Goal: Task Accomplishment & Management: Manage account settings

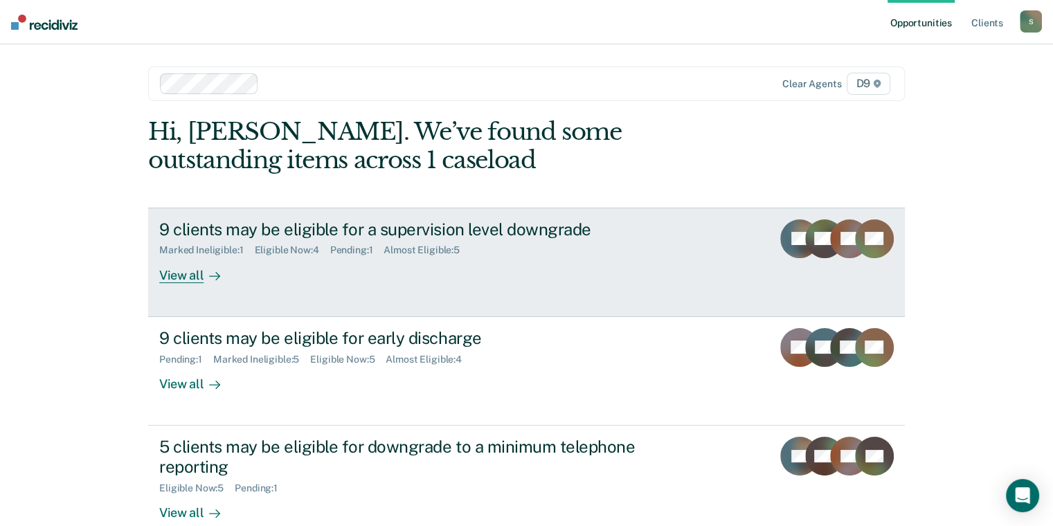
click at [411, 265] on div "9 clients may be eligible for a supervision level downgrade Marked Ineligible :…" at bounding box center [418, 251] width 519 height 64
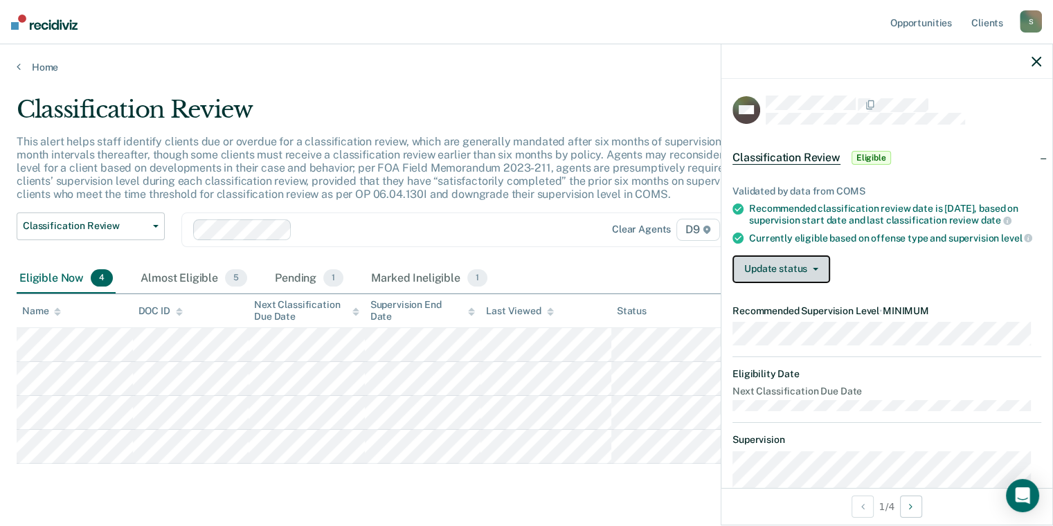
click at [803, 266] on button "Update status" at bounding box center [782, 269] width 98 height 28
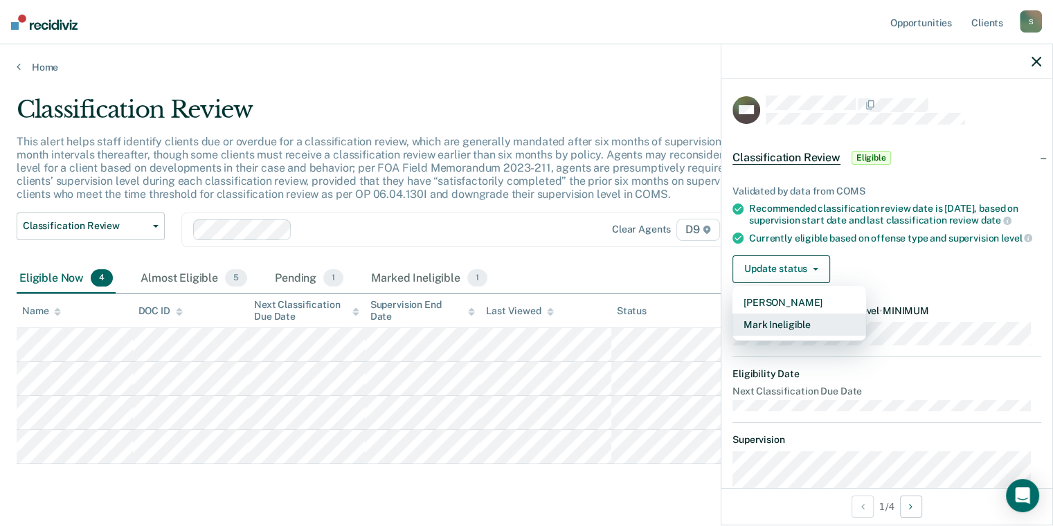
click at [812, 334] on button "Mark Ineligible" at bounding box center [800, 325] width 134 height 22
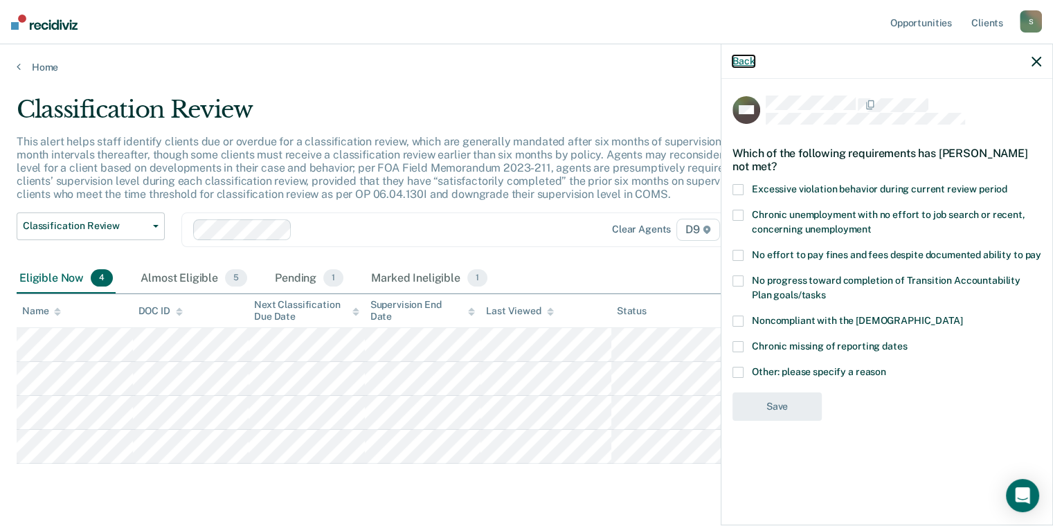
click at [733, 62] on button "Back" at bounding box center [744, 61] width 22 height 12
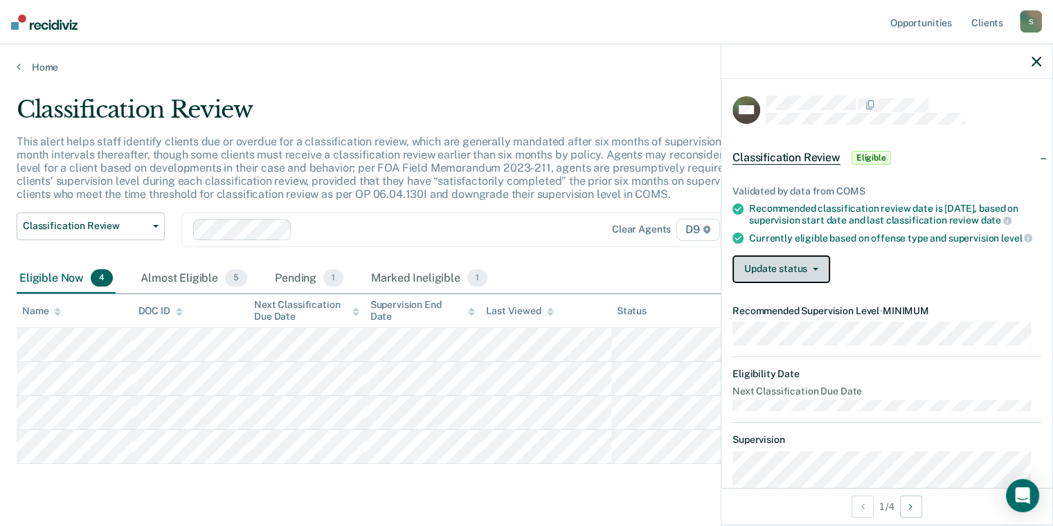
click at [787, 269] on button "Update status" at bounding box center [782, 269] width 98 height 28
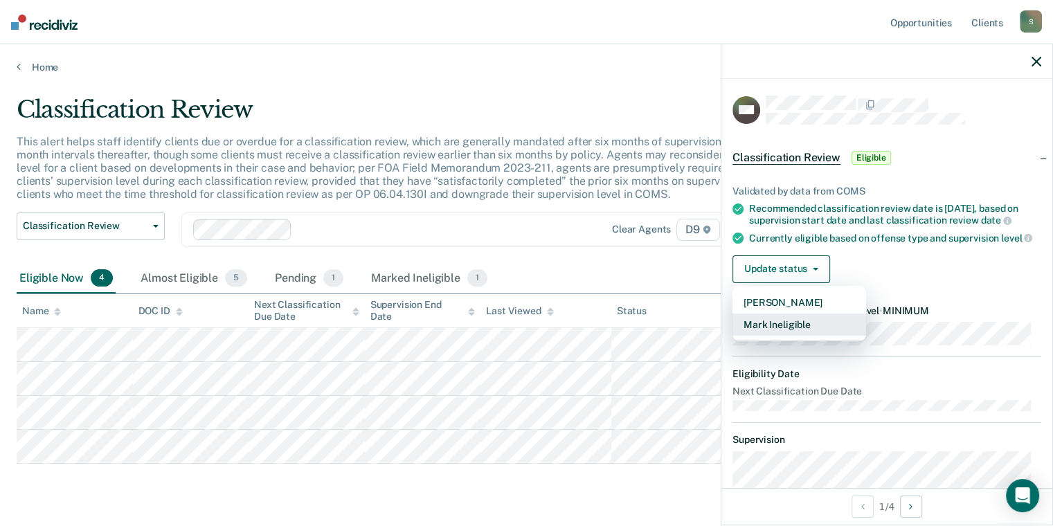
click at [795, 332] on button "Mark Ineligible" at bounding box center [800, 325] width 134 height 22
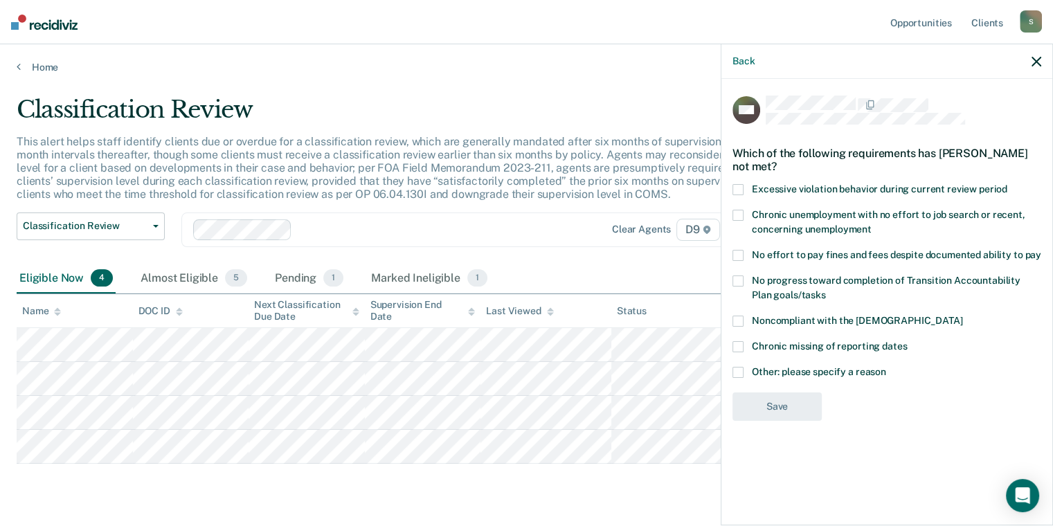
click at [738, 53] on div "Back" at bounding box center [886, 61] width 331 height 35
click at [744, 66] on button "Back" at bounding box center [744, 61] width 22 height 12
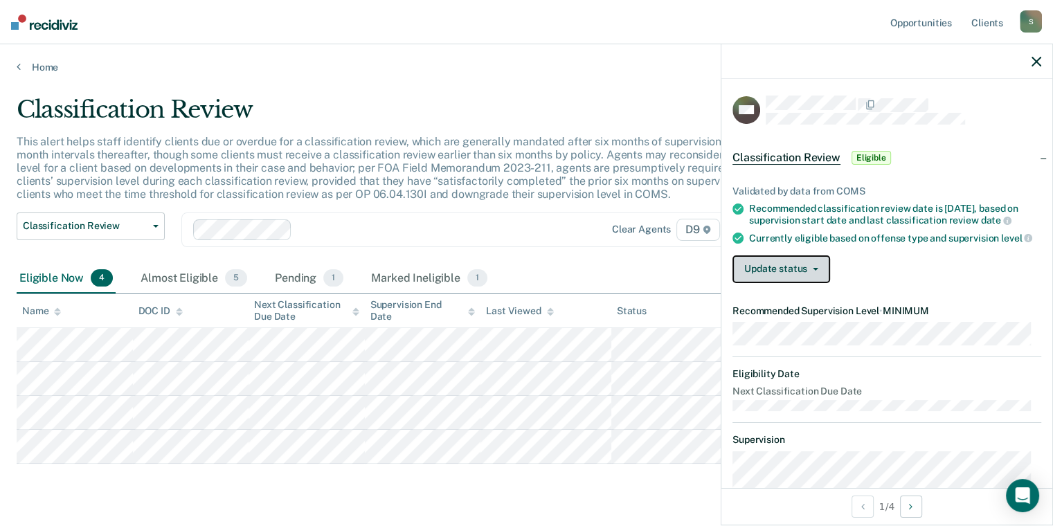
click at [792, 277] on button "Update status" at bounding box center [782, 269] width 98 height 28
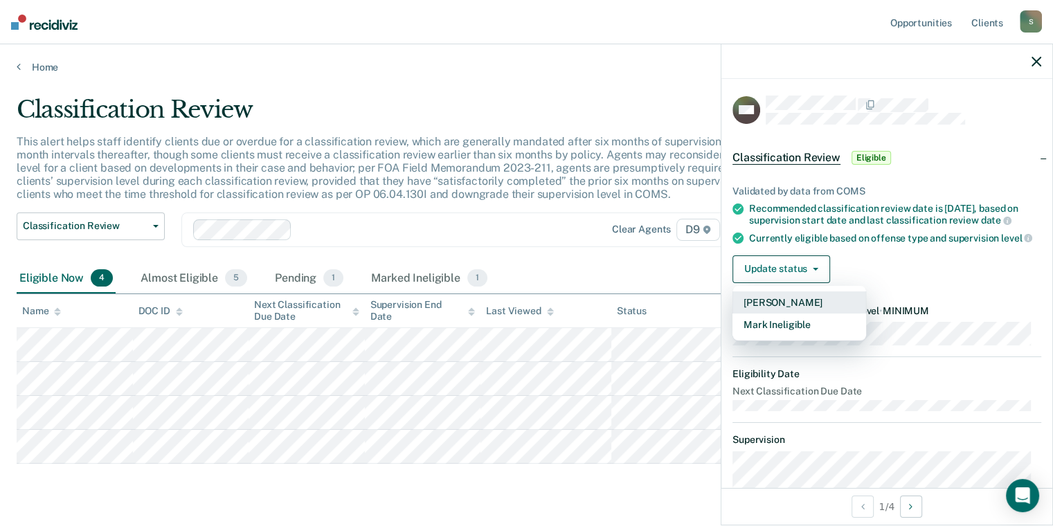
click at [802, 310] on button "[PERSON_NAME]" at bounding box center [800, 303] width 134 height 22
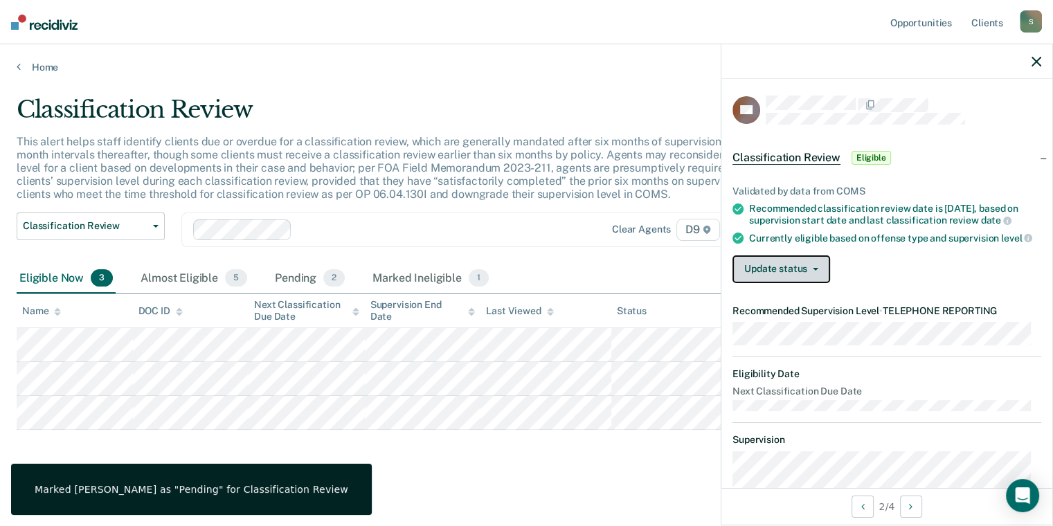
click at [780, 283] on button "Update status" at bounding box center [782, 269] width 98 height 28
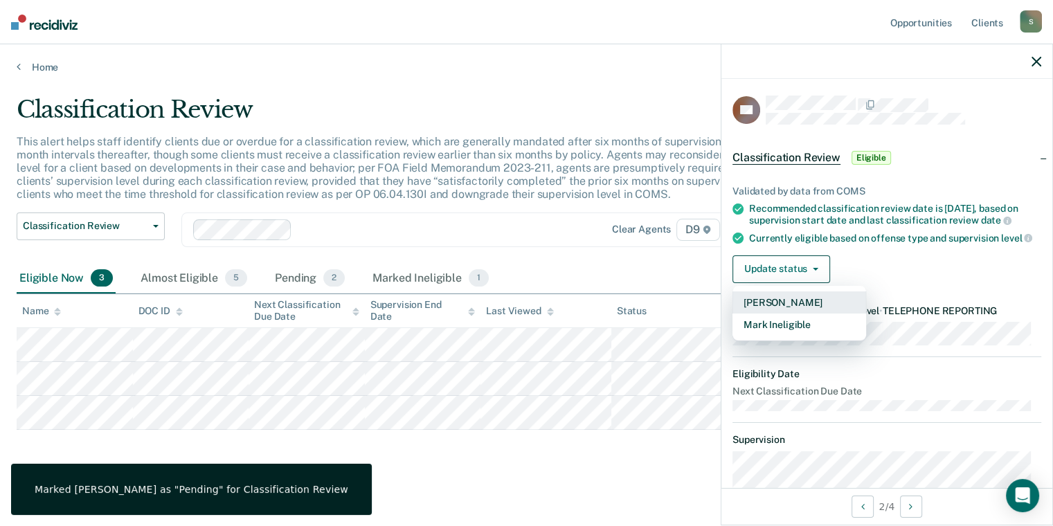
click at [787, 314] on button "[PERSON_NAME]" at bounding box center [800, 303] width 134 height 22
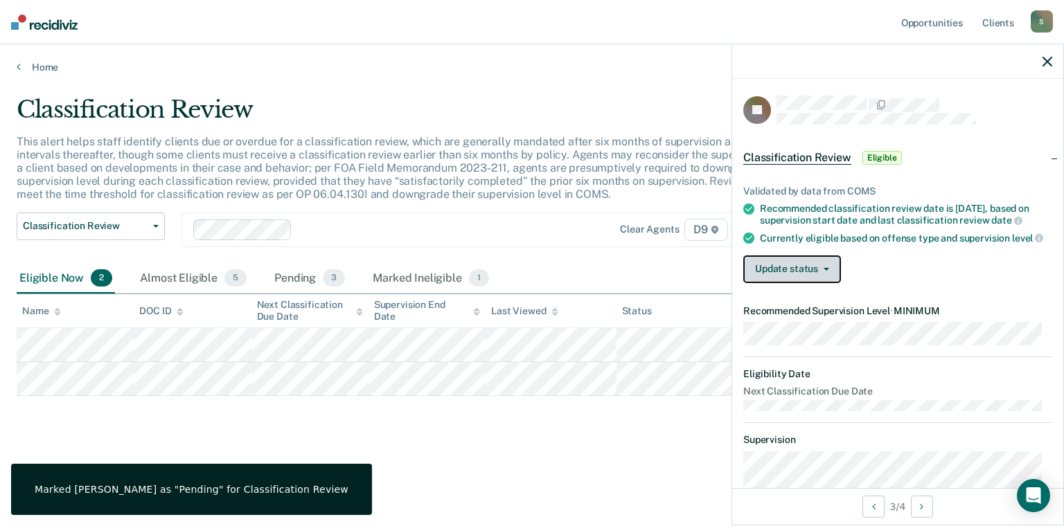
click at [770, 280] on button "Update status" at bounding box center [792, 269] width 98 height 28
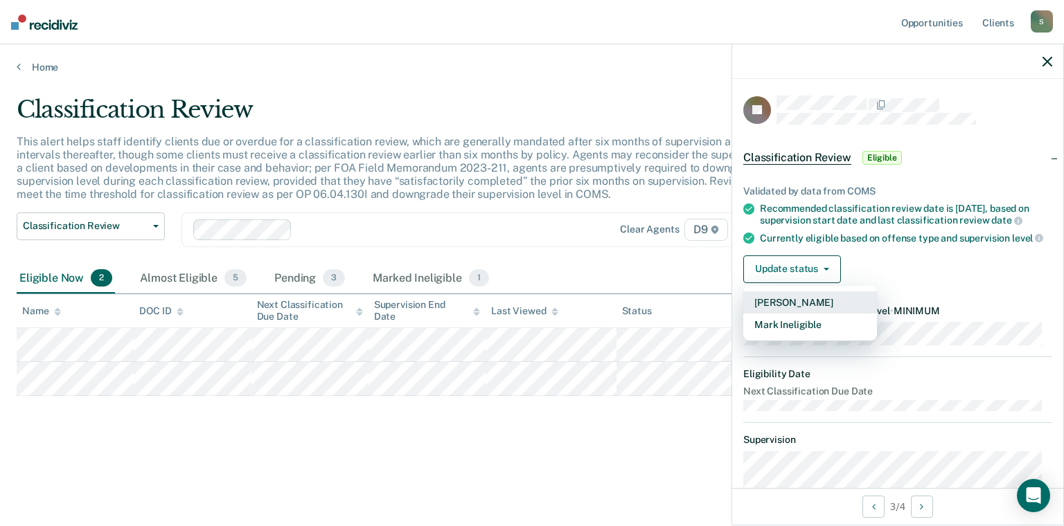
click at [791, 305] on button "[PERSON_NAME]" at bounding box center [810, 303] width 134 height 22
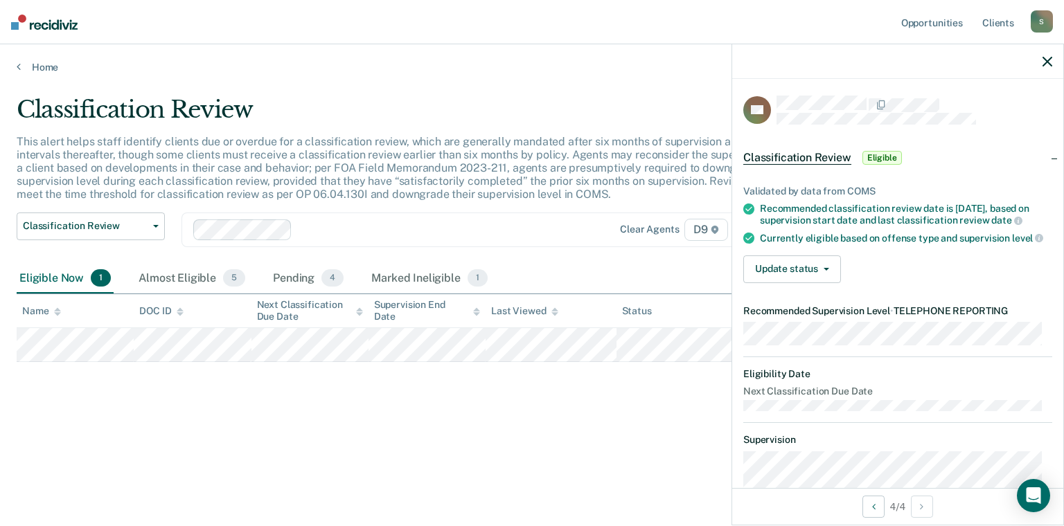
click at [348, 197] on p "This alert helps staff identify clients due or overdue for a classification rev…" at bounding box center [414, 168] width 794 height 66
click at [19, 71] on icon at bounding box center [19, 66] width 4 height 11
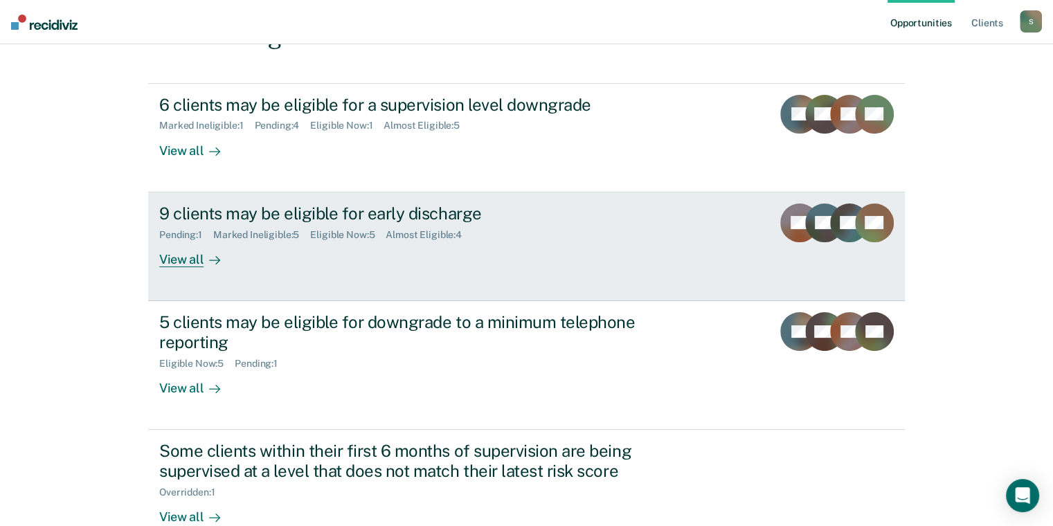
scroll to position [138, 0]
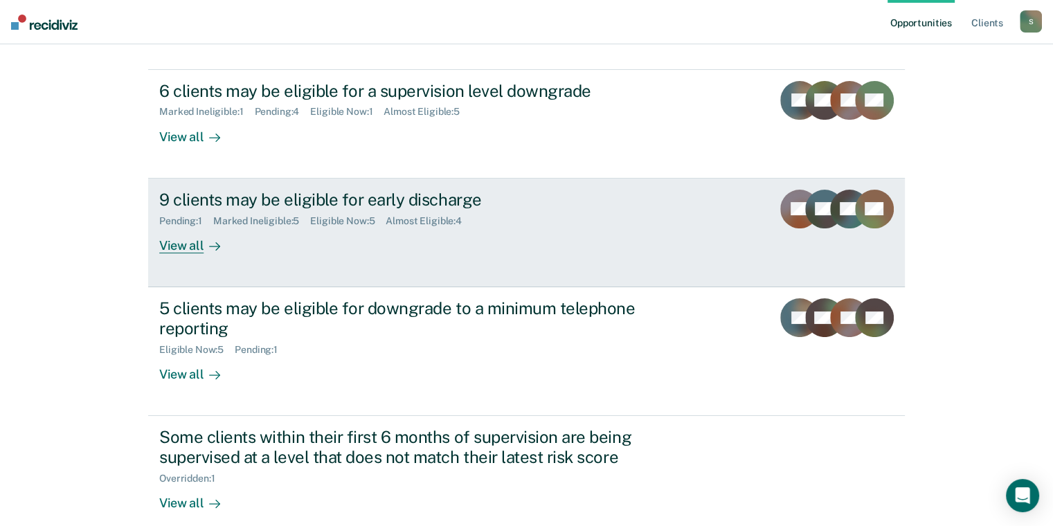
click at [282, 285] on link "9 clients may be eligible for early discharge Pending : 1 Marked Ineligible : 5…" at bounding box center [526, 233] width 757 height 109
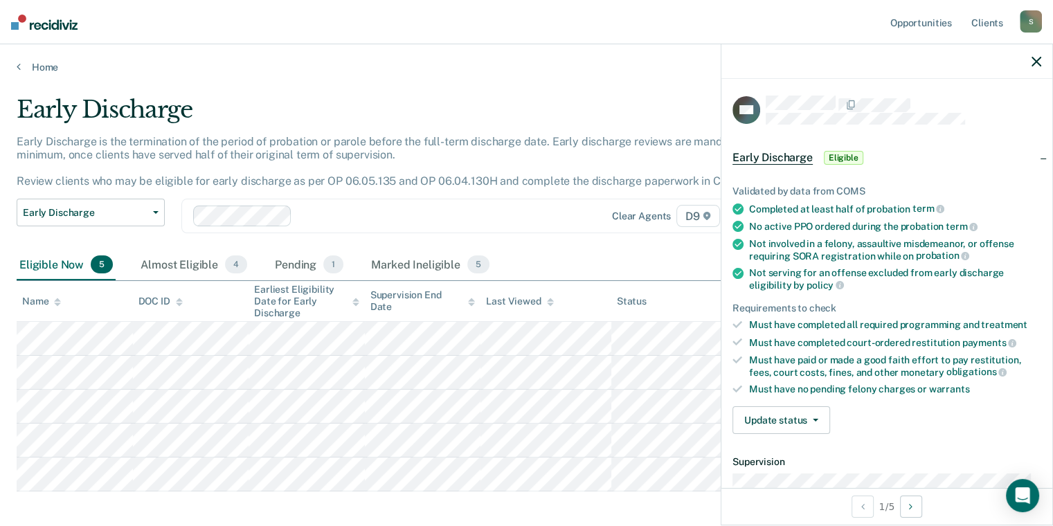
click at [762, 394] on div "Validated by data from COMS Completed at least half of probation term No active…" at bounding box center [886, 304] width 331 height 282
click at [768, 413] on button "Update status" at bounding box center [782, 420] width 98 height 28
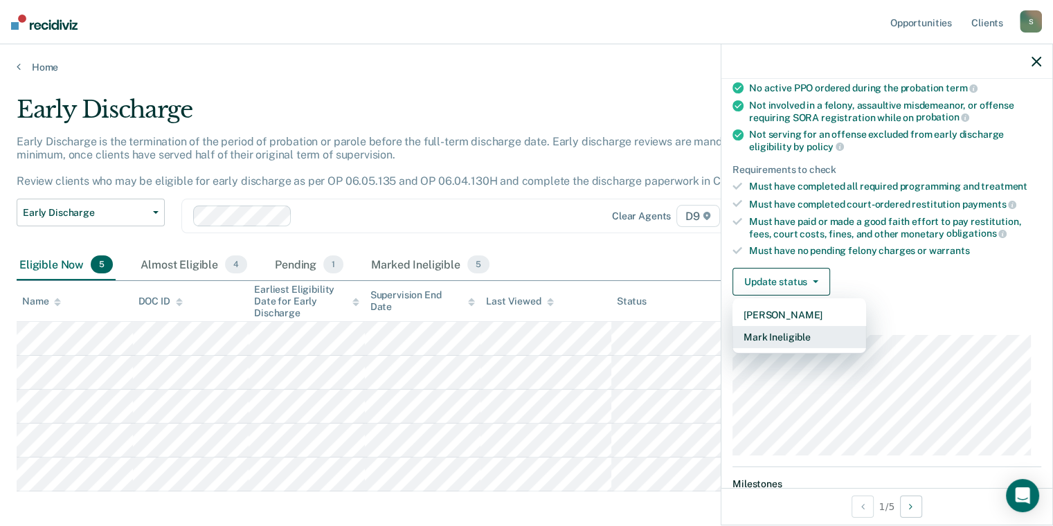
click at [794, 333] on button "Mark Ineligible" at bounding box center [800, 337] width 134 height 22
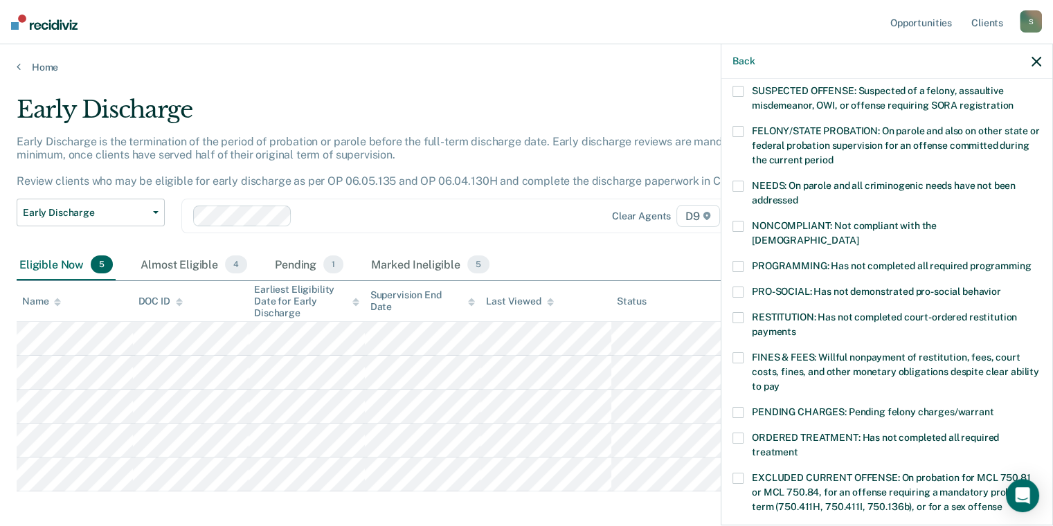
click at [786, 312] on label "RESTITUTION: Has not completed court-ordered restitution payments" at bounding box center [887, 326] width 309 height 29
click at [796, 327] on input "RESTITUTION: Has not completed court-ordered restitution payments" at bounding box center [796, 327] width 0 height 0
click at [785, 352] on span "FINES & FEES: Willful nonpayment of restitution, fees, court costs, fines, and …" at bounding box center [895, 372] width 287 height 40
click at [780, 382] on input "FINES & FEES: Willful nonpayment of restitution, fees, court costs, fines, and …" at bounding box center [780, 382] width 0 height 0
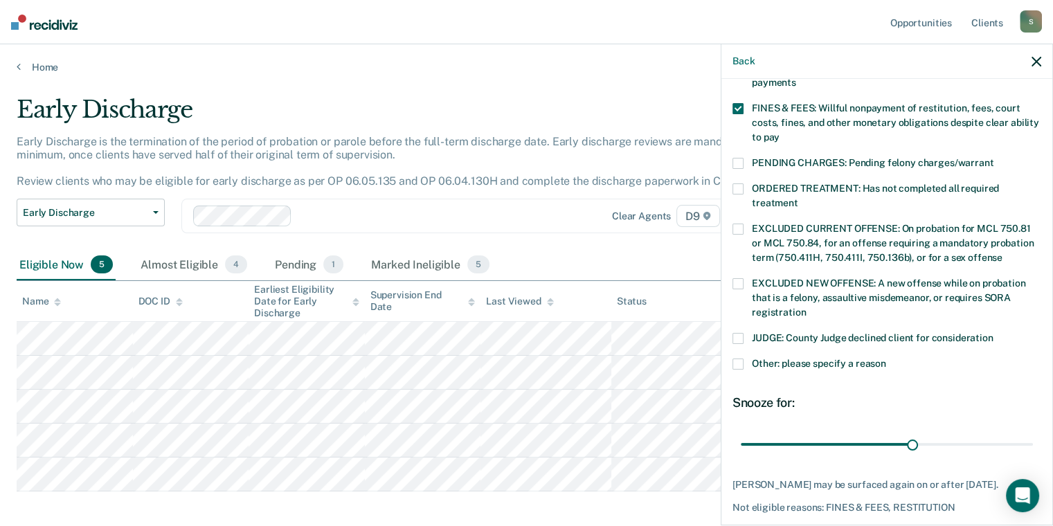
scroll to position [427, 0]
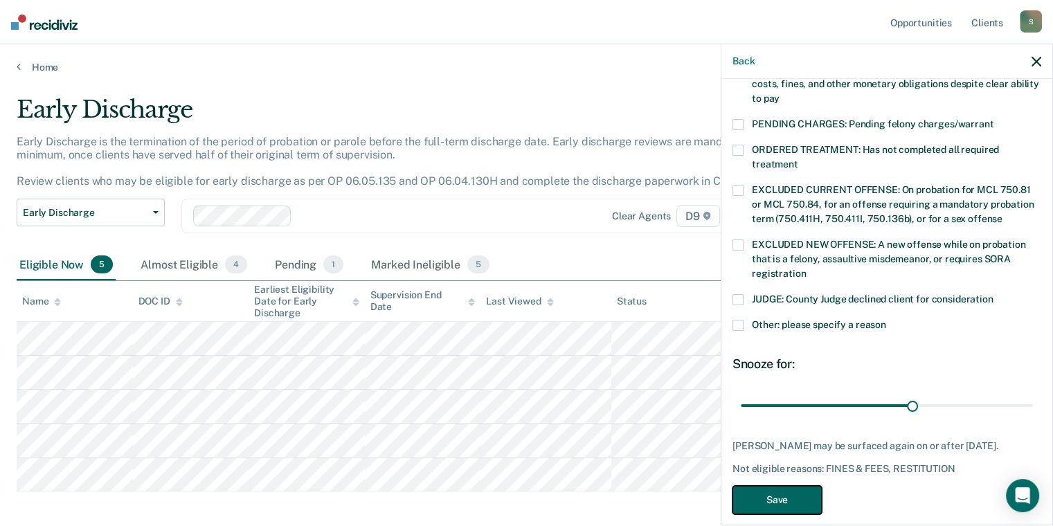
click at [808, 487] on button "Save" at bounding box center [777, 500] width 89 height 28
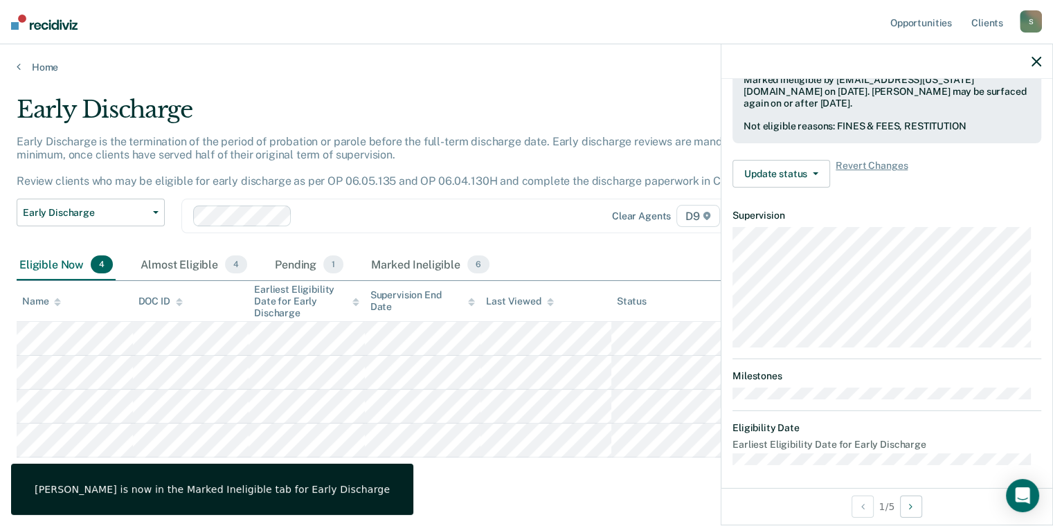
scroll to position [246, 0]
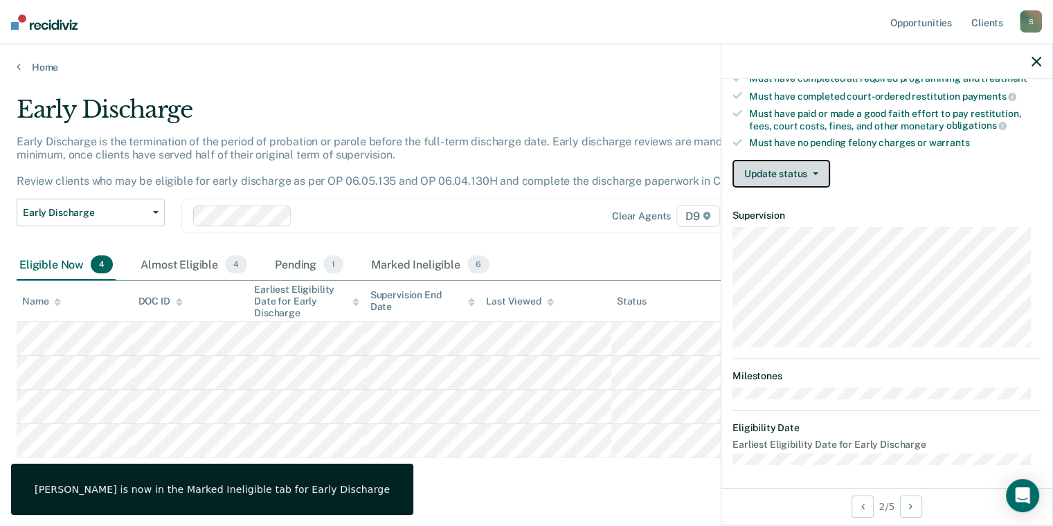
click at [770, 168] on button "Update status" at bounding box center [782, 174] width 98 height 28
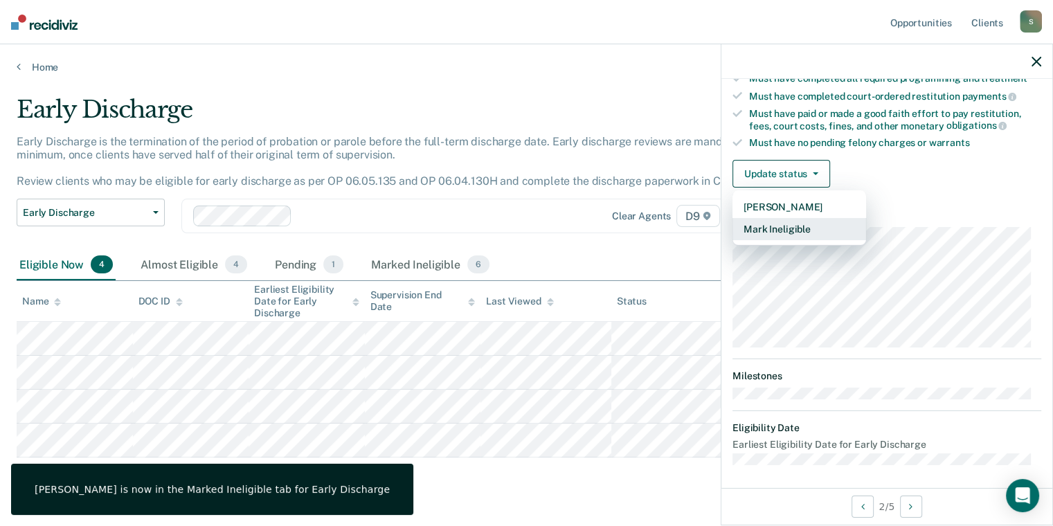
click at [795, 230] on button "Mark Ineligible" at bounding box center [800, 229] width 134 height 22
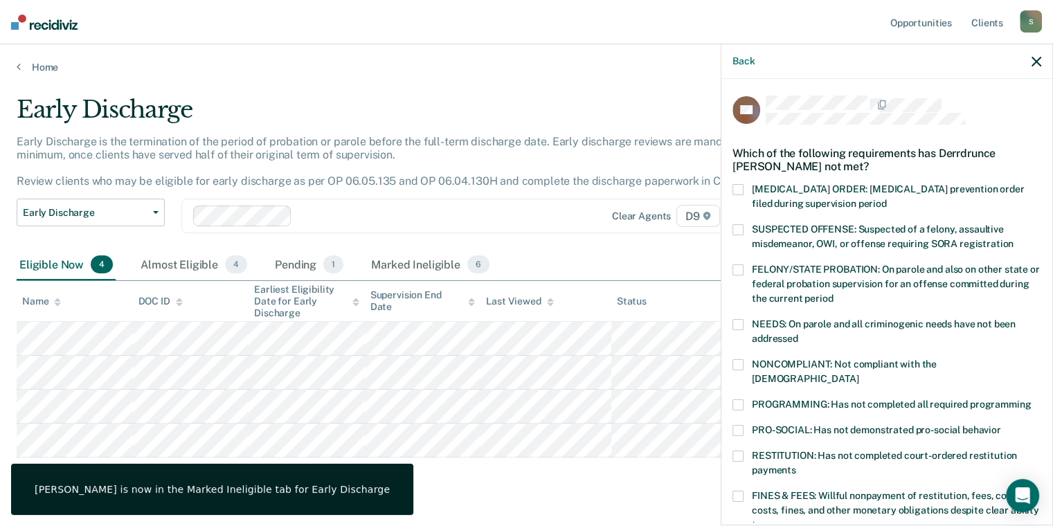
scroll to position [0, 0]
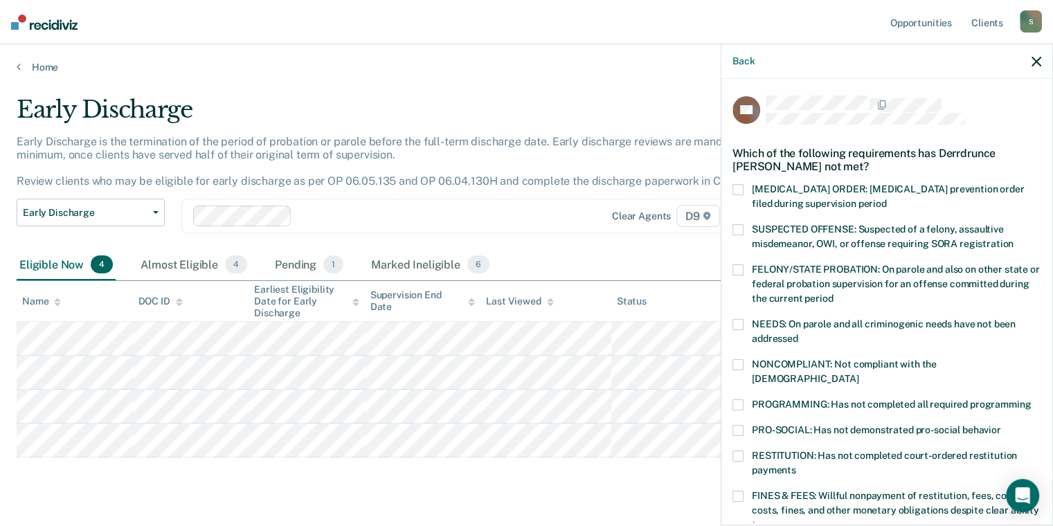
click at [773, 329] on label "NEEDS: On parole and all criminogenic needs have not been addressed" at bounding box center [887, 333] width 309 height 29
click at [798, 334] on input "NEEDS: On parole and all criminogenic needs have not been addressed" at bounding box center [798, 334] width 0 height 0
click at [773, 328] on label "NEEDS: On parole and all criminogenic needs have not been addressed" at bounding box center [887, 333] width 309 height 29
click at [798, 334] on input "NEEDS: On parole and all criminogenic needs have not been addressed" at bounding box center [798, 334] width 0 height 0
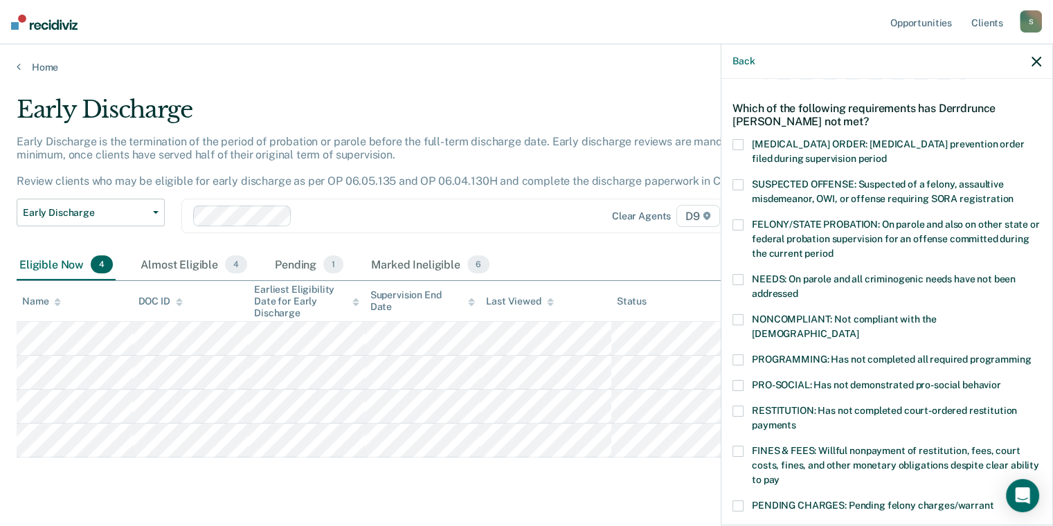
scroll to position [69, 0]
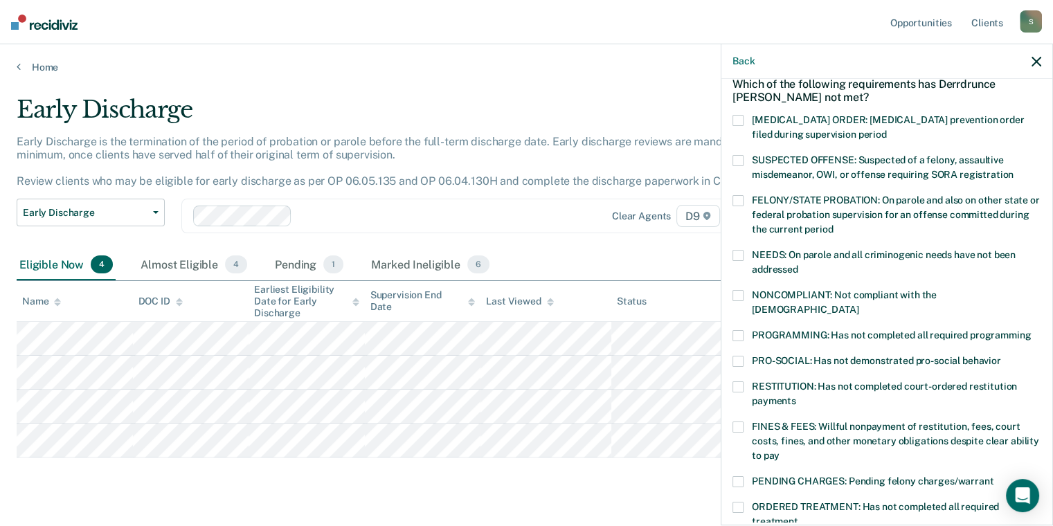
click at [775, 330] on label "PROGRAMMING: Has not completed all required programming" at bounding box center [887, 337] width 309 height 15
click at [1031, 330] on input "PROGRAMMING: Has not completed all required programming" at bounding box center [1031, 330] width 0 height 0
click at [766, 335] on div "PROGRAMMING: Has not completed all required programming" at bounding box center [887, 343] width 309 height 26
click at [760, 355] on span "PRO-SOCIAL: Has not demonstrated pro-social behavior" at bounding box center [876, 360] width 249 height 11
click at [1001, 356] on input "PRO-SOCIAL: Has not demonstrated pro-social behavior" at bounding box center [1001, 356] width 0 height 0
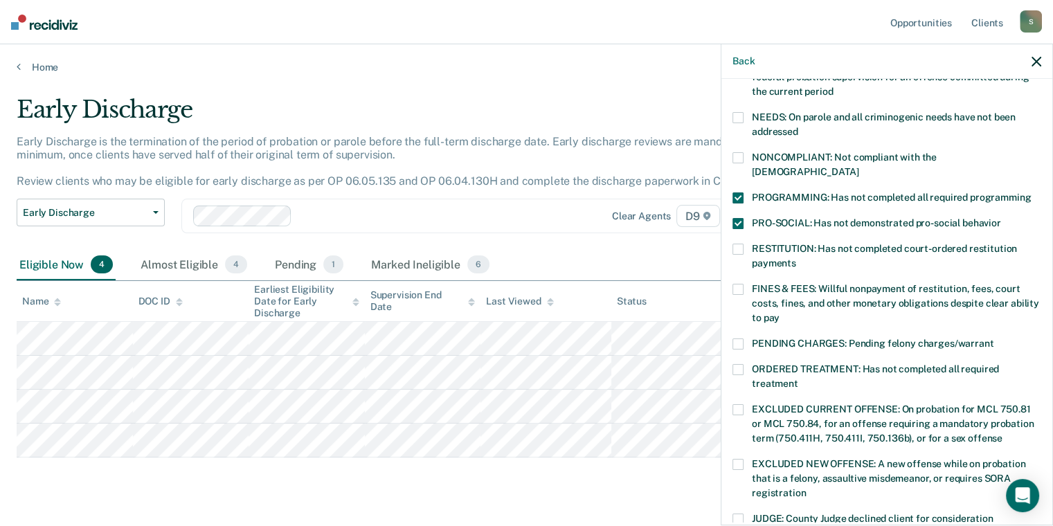
scroll to position [208, 0]
click at [757, 368] on span "ORDERED TREATMENT: Has not completed all required treatment" at bounding box center [875, 376] width 247 height 26
click at [798, 378] on input "ORDERED TREATMENT: Has not completed all required treatment" at bounding box center [798, 378] width 0 height 0
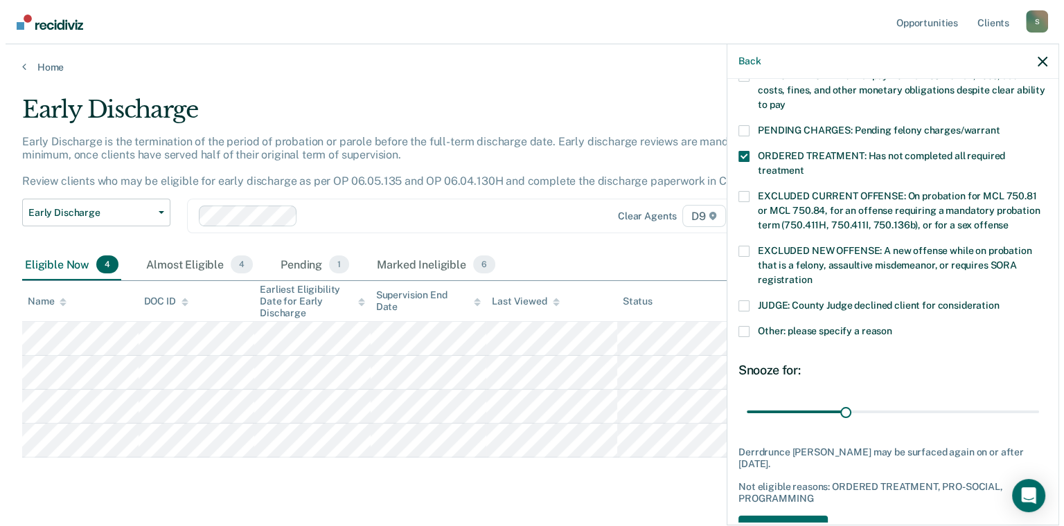
scroll to position [450, 0]
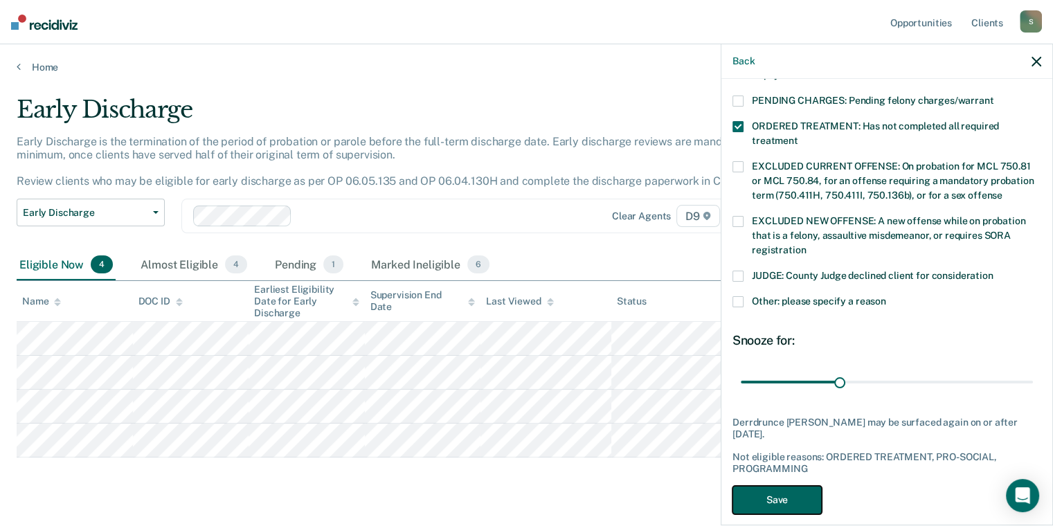
click at [808, 486] on button "Save" at bounding box center [777, 500] width 89 height 28
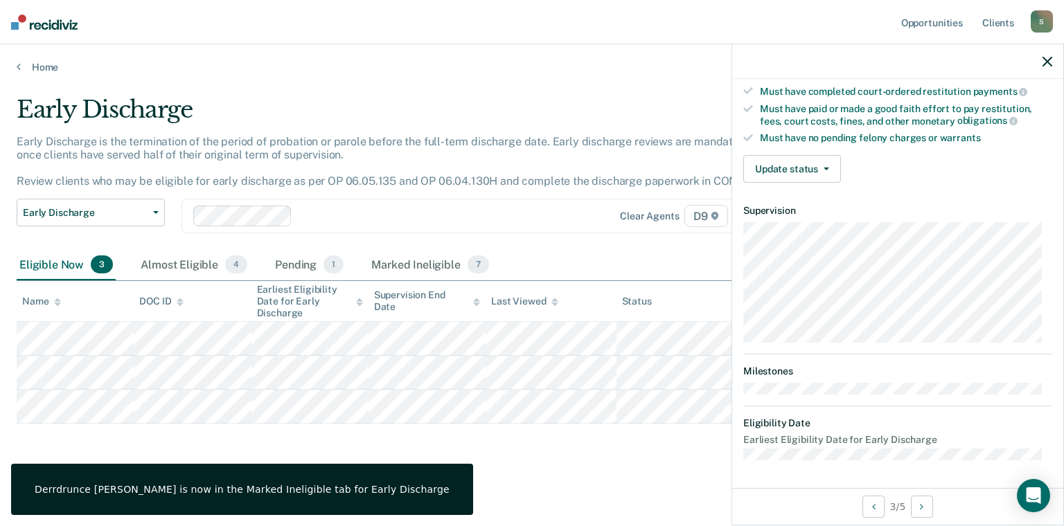
scroll to position [246, 0]
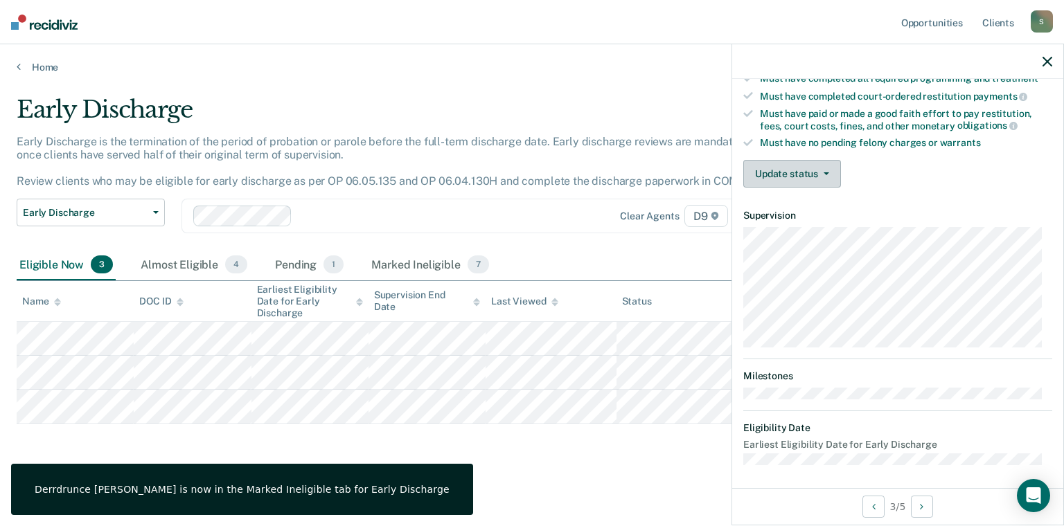
drag, startPoint x: 795, startPoint y: 154, endPoint x: 795, endPoint y: 163, distance: 9.0
click at [795, 163] on div "Validated by data from COMS Completed at least half of probation term No active…" at bounding box center [897, 58] width 331 height 282
click at [795, 163] on button "Update status" at bounding box center [792, 174] width 98 height 28
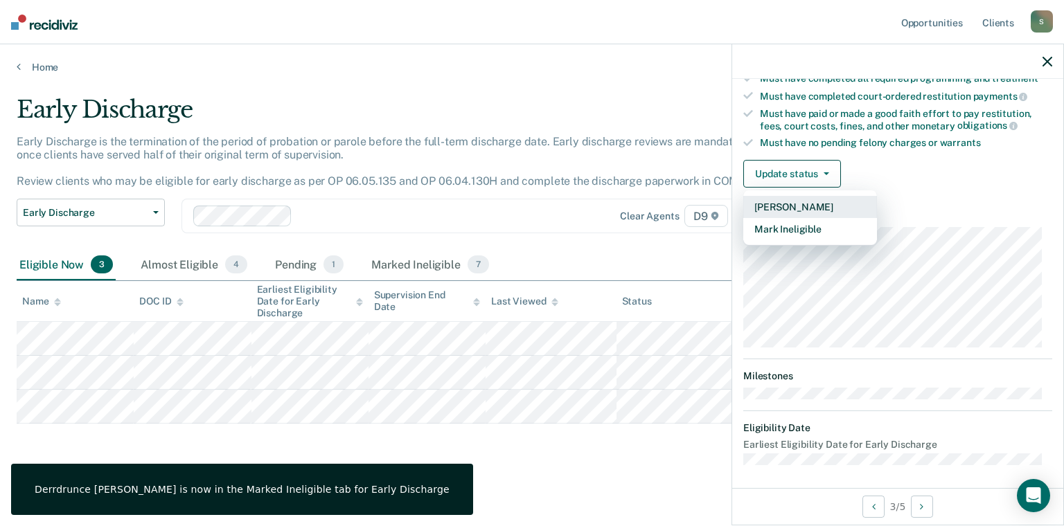
click at [804, 204] on button "[PERSON_NAME]" at bounding box center [810, 207] width 134 height 22
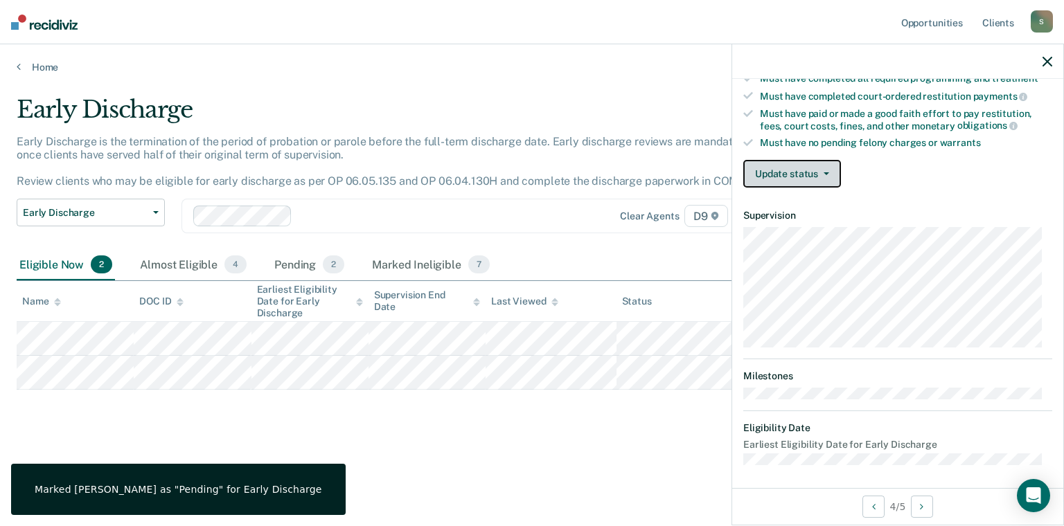
click at [805, 165] on button "Update status" at bounding box center [792, 174] width 98 height 28
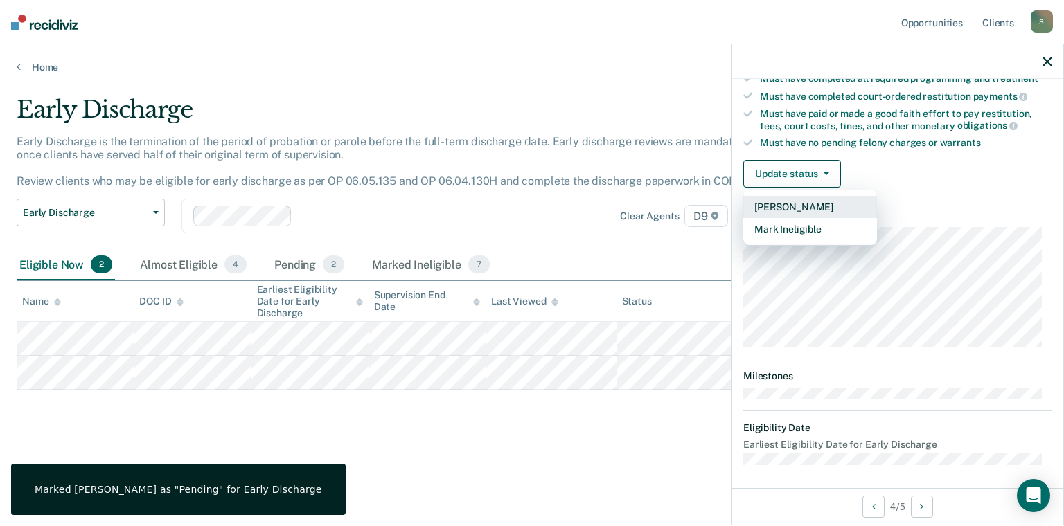
click at [802, 203] on button "[PERSON_NAME]" at bounding box center [810, 207] width 134 height 22
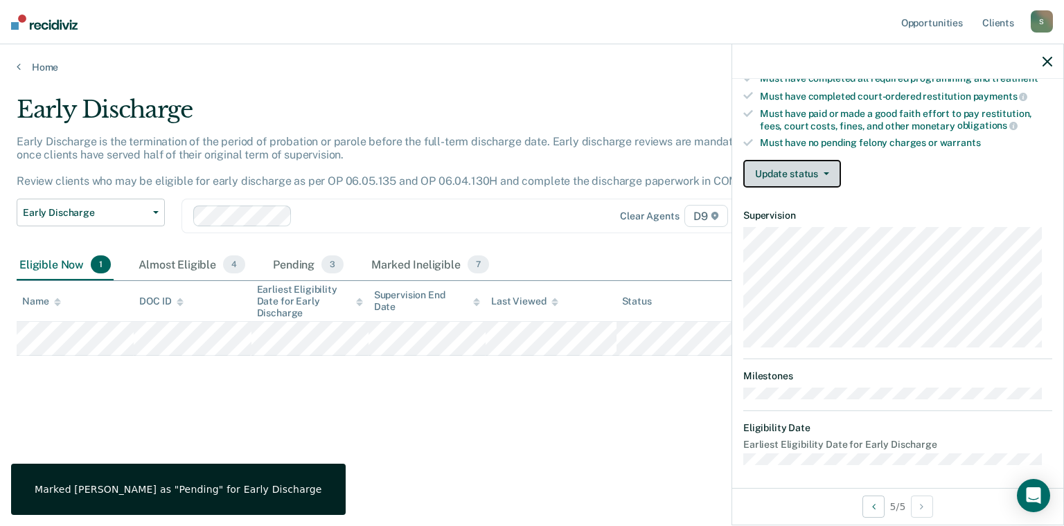
click at [797, 170] on button "Update status" at bounding box center [792, 174] width 98 height 28
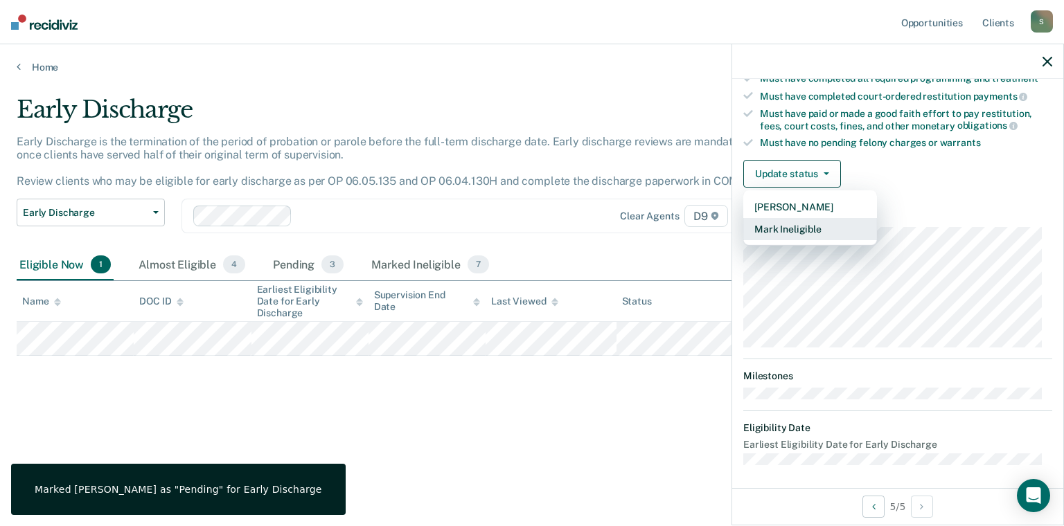
click at [814, 227] on button "Mark Ineligible" at bounding box center [810, 229] width 134 height 22
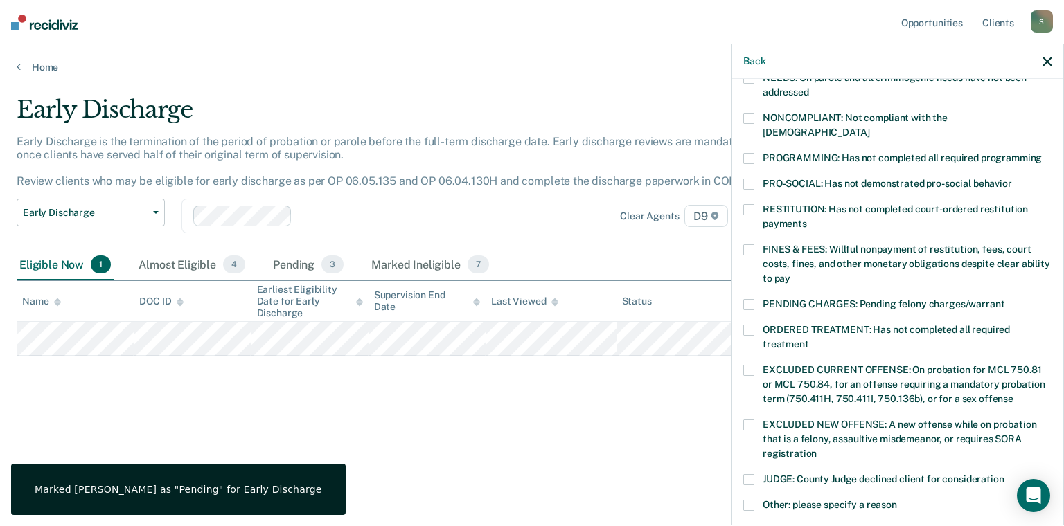
scroll to position [108, 0]
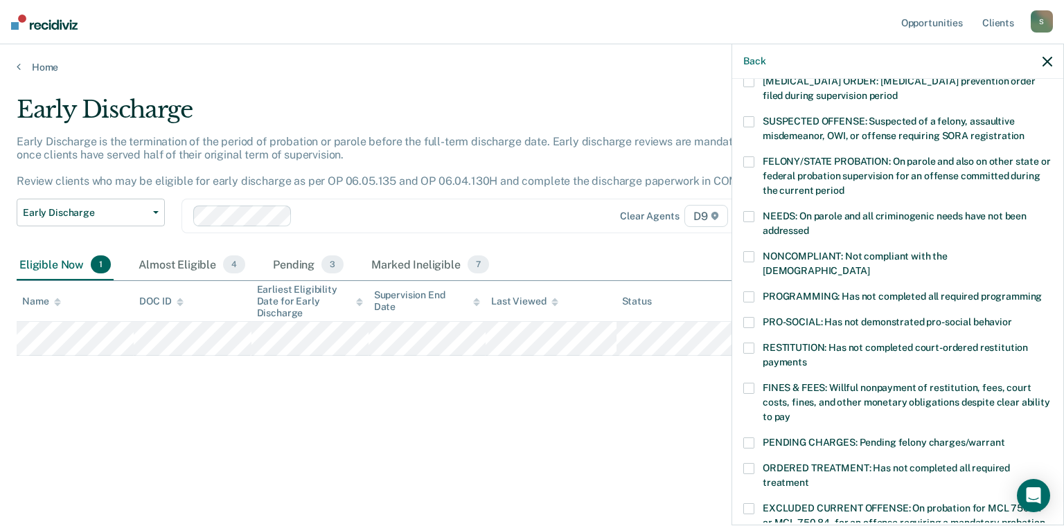
click at [803, 291] on span "PROGRAMMING: Has not completed all required programming" at bounding box center [901, 296] width 279 height 11
click at [1041, 292] on input "PROGRAMMING: Has not completed all required programming" at bounding box center [1041, 292] width 0 height 0
click at [792, 343] on label "RESTITUTION: Has not completed court-ordered restitution payments" at bounding box center [897, 357] width 309 height 29
click at [807, 357] on input "RESTITUTION: Has not completed court-ordered restitution payments" at bounding box center [807, 357] width 0 height 0
click at [798, 316] on span "PRO-SOCIAL: Has not demonstrated pro-social behavior" at bounding box center [886, 321] width 249 height 11
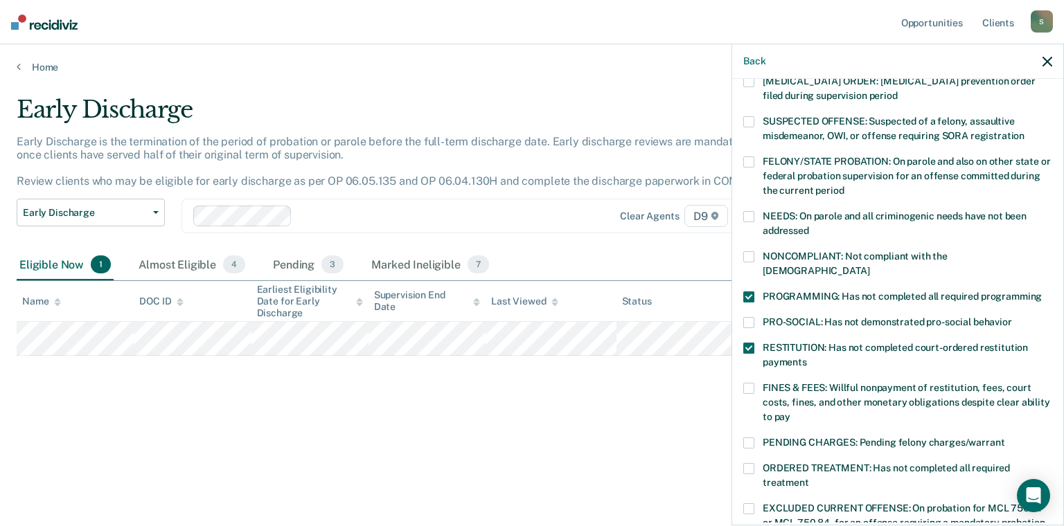
click at [1012, 317] on input "PRO-SOCIAL: Has not demonstrated pro-social behavior" at bounding box center [1012, 317] width 0 height 0
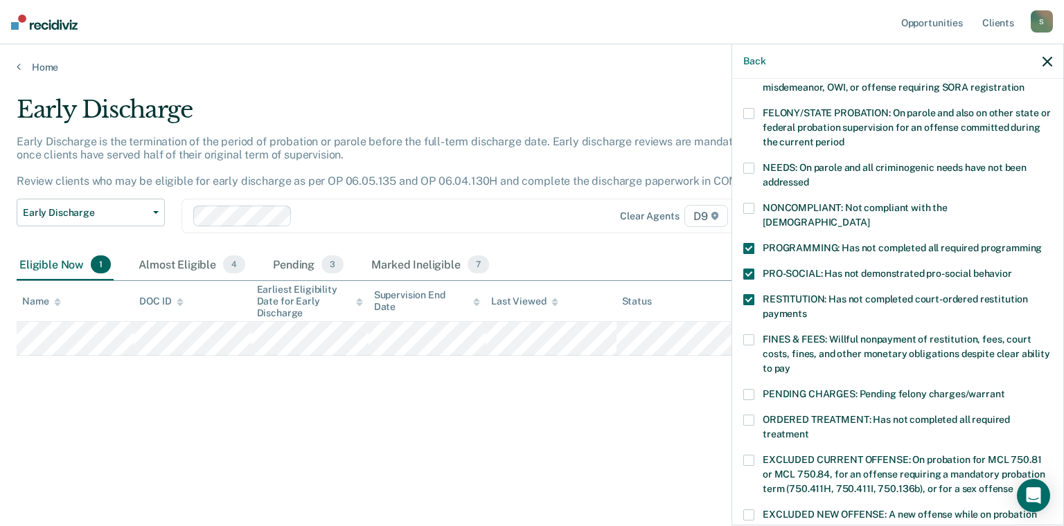
scroll to position [177, 0]
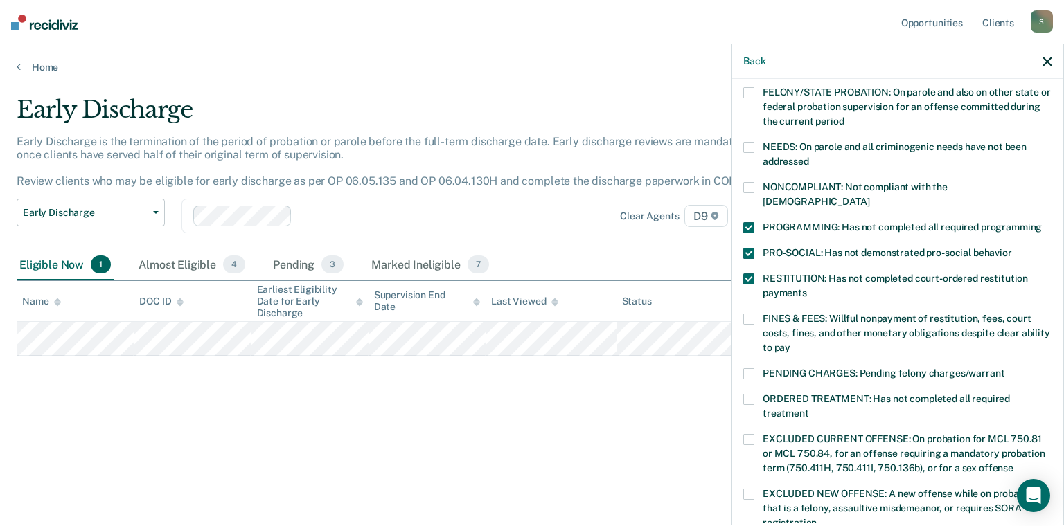
click at [798, 313] on span "FINES & FEES: Willful nonpayment of restitution, fees, court costs, fines, and …" at bounding box center [905, 333] width 287 height 40
click at [790, 343] on input "FINES & FEES: Willful nonpayment of restitution, fees, court costs, fines, and …" at bounding box center [790, 343] width 0 height 0
click at [776, 247] on span "PRO-SOCIAL: Has not demonstrated pro-social behavior" at bounding box center [886, 252] width 249 height 11
click at [1012, 248] on input "PRO-SOCIAL: Has not demonstrated pro-social behavior" at bounding box center [1012, 248] width 0 height 0
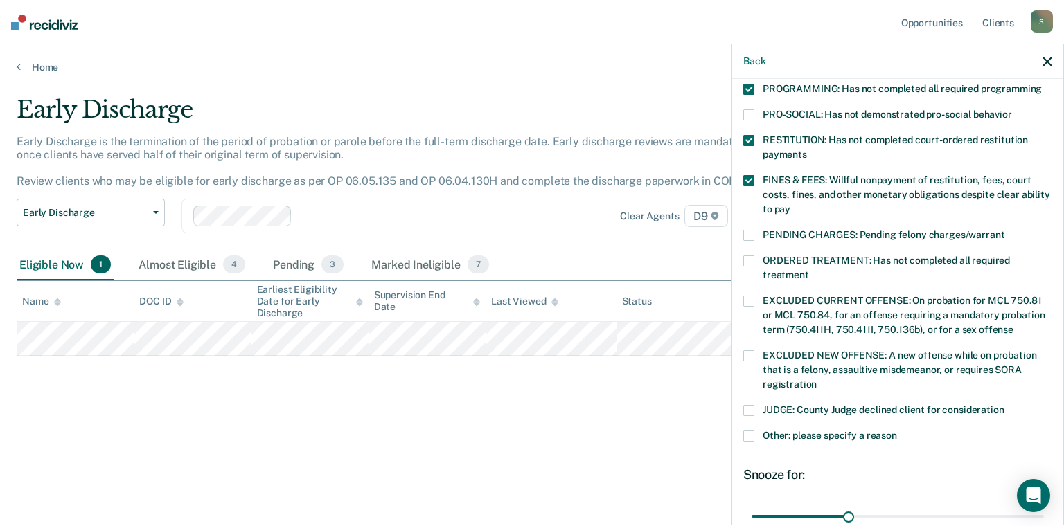
click at [780, 255] on span "ORDERED TREATMENT: Has not completed all required treatment" at bounding box center [885, 268] width 247 height 26
click at [809, 270] on input "ORDERED TREATMENT: Has not completed all required treatment" at bounding box center [809, 270] width 0 height 0
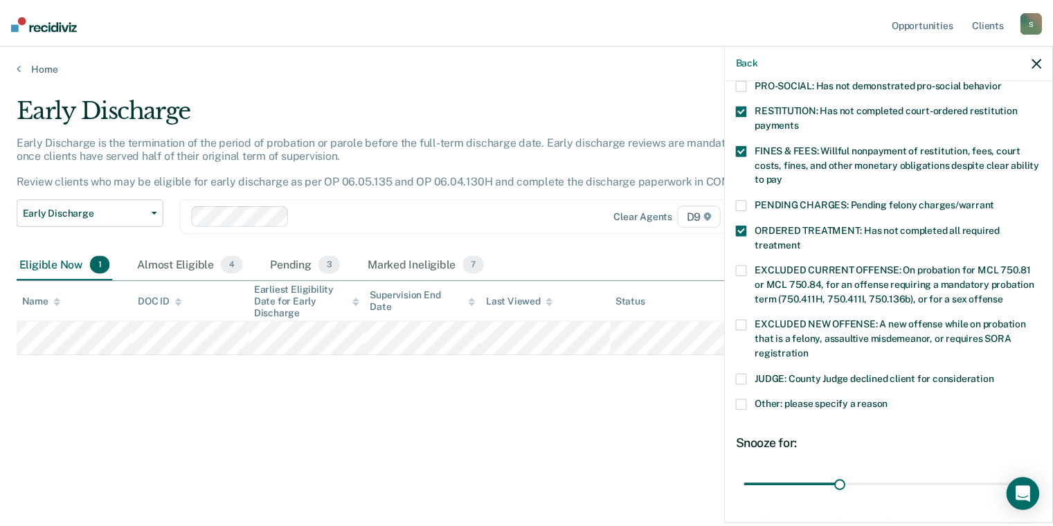
scroll to position [450, 0]
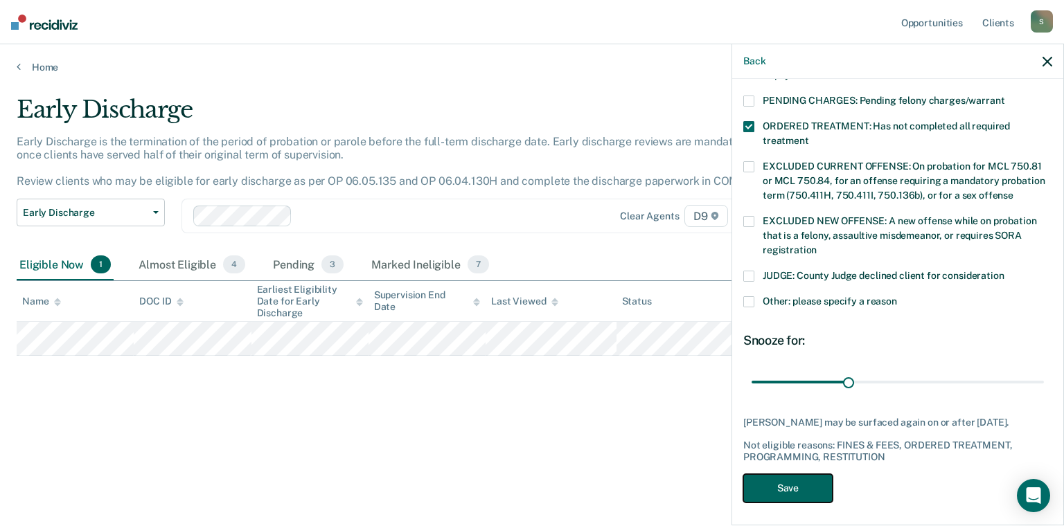
click at [811, 474] on button "Save" at bounding box center [787, 488] width 89 height 28
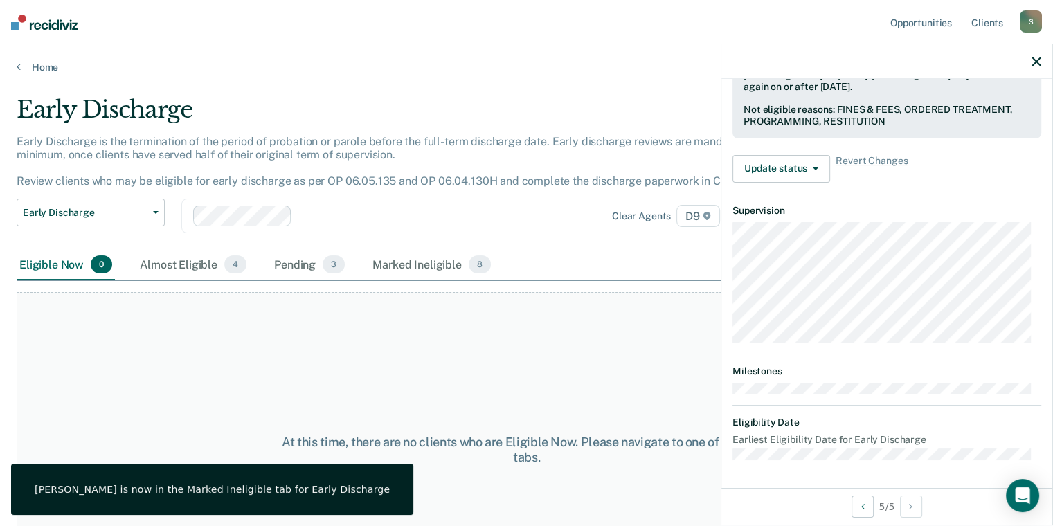
scroll to position [360, 0]
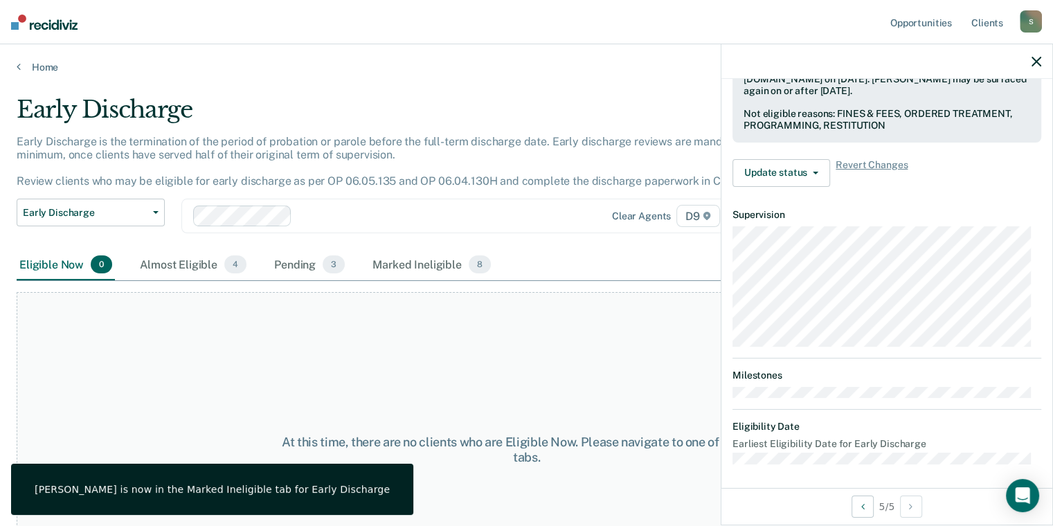
click at [424, 428] on div "At this time, there are no clients who are Eligible Now. Please navigate to one…" at bounding box center [527, 450] width 1020 height 316
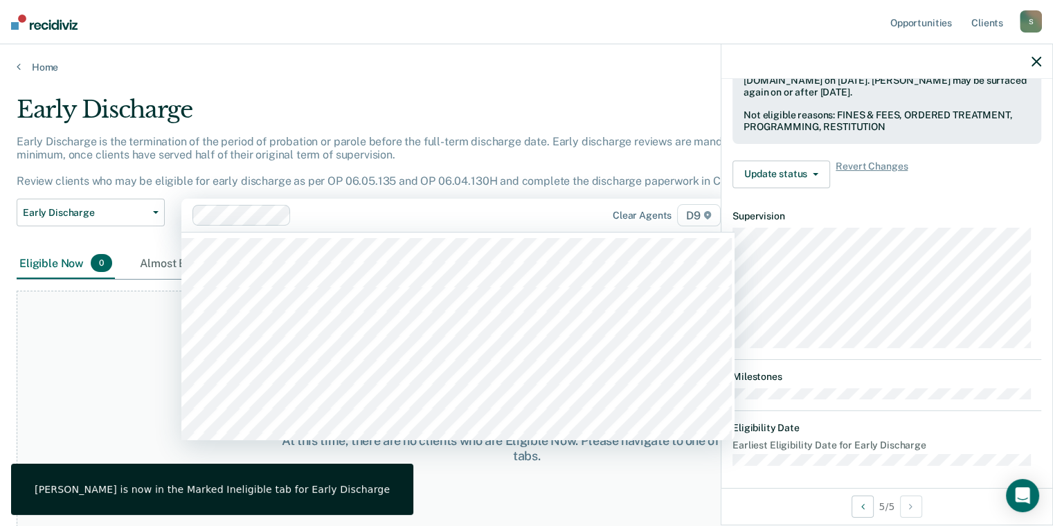
click at [540, 221] on div at bounding box center [430, 216] width 266 height 16
click at [478, 76] on main "Early Discharge Early Discharge is the termination of the period of probation o…" at bounding box center [526, 297] width 1053 height 449
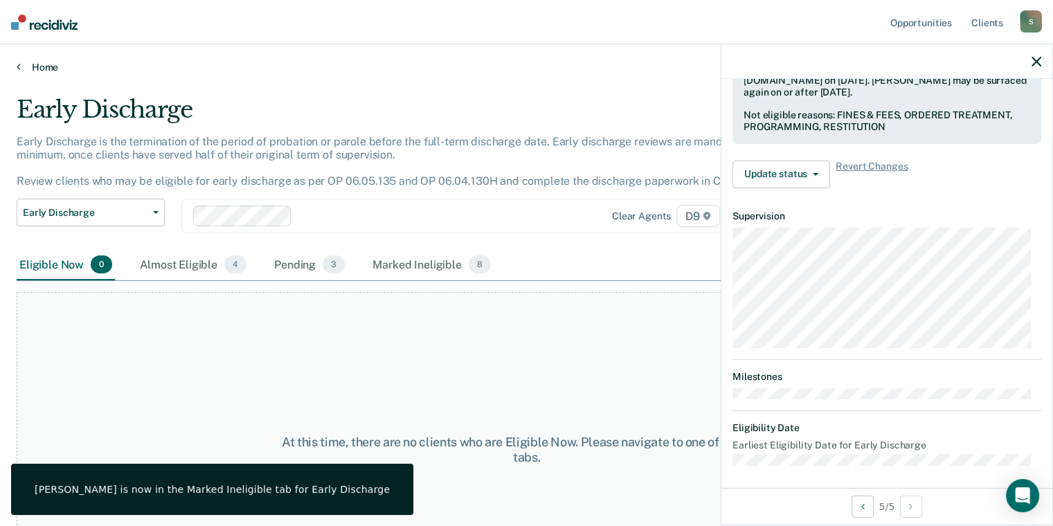
click at [48, 71] on link "Home" at bounding box center [527, 67] width 1020 height 12
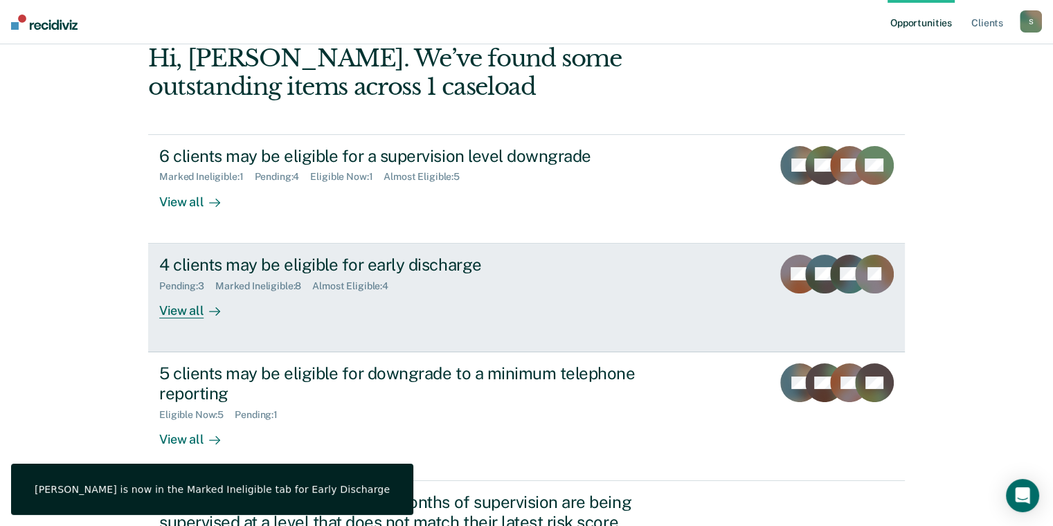
scroll to position [138, 0]
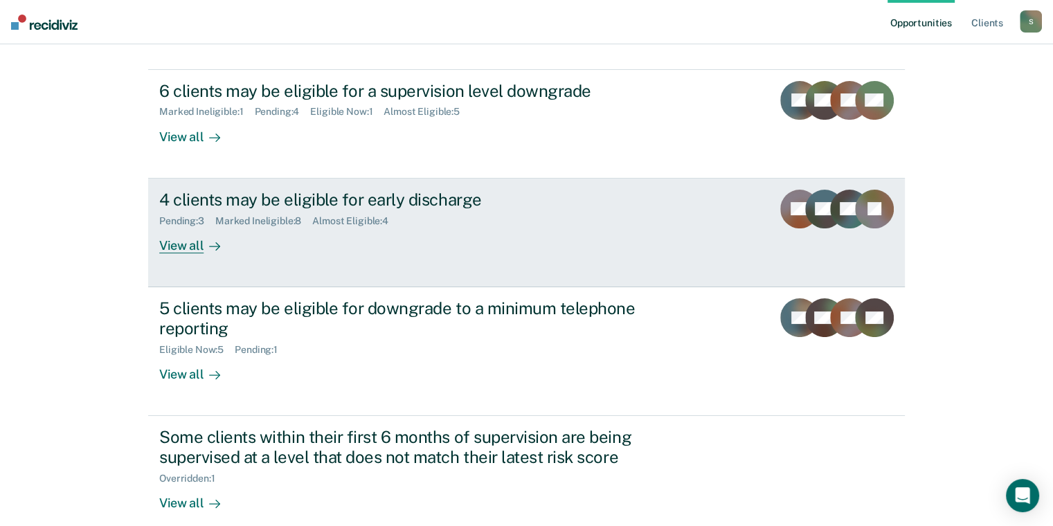
click at [361, 267] on link "4 clients may be eligible for early discharge Pending : 3 Marked Ineligible : 8…" at bounding box center [526, 233] width 757 height 109
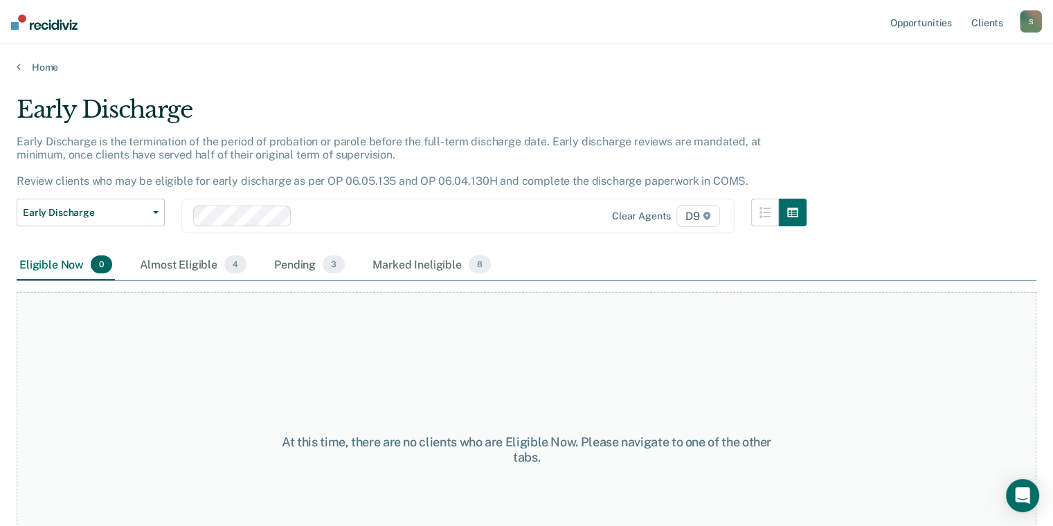
click at [28, 48] on div "Home" at bounding box center [526, 58] width 1053 height 29
click at [29, 67] on link "Home" at bounding box center [527, 67] width 1020 height 12
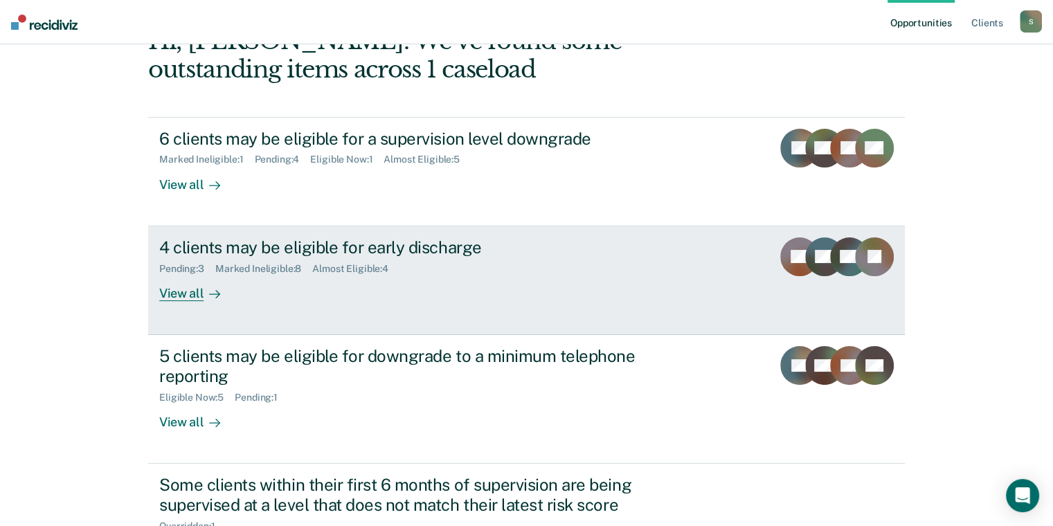
scroll to position [138, 0]
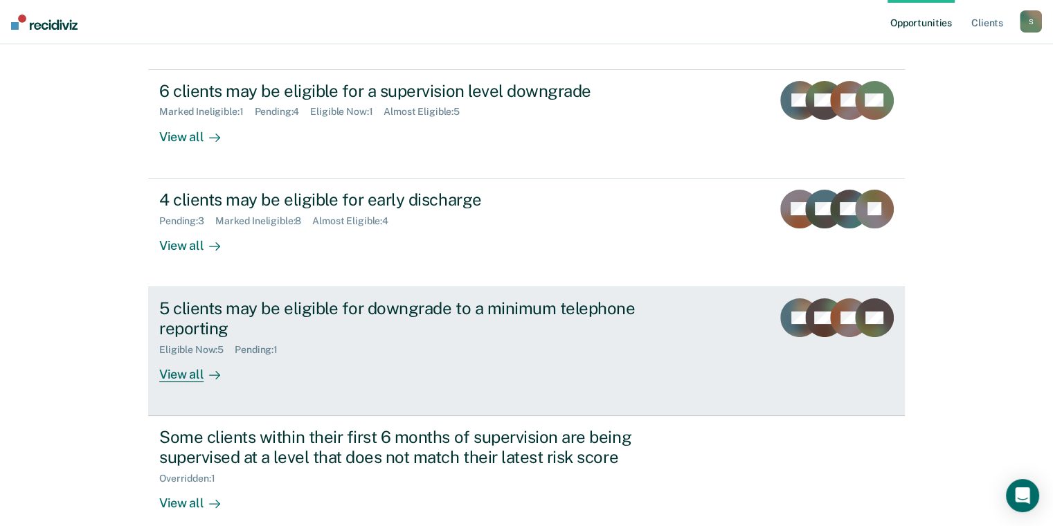
click at [334, 310] on div "5 clients may be eligible for downgrade to a minimum telephone reporting" at bounding box center [402, 318] width 486 height 40
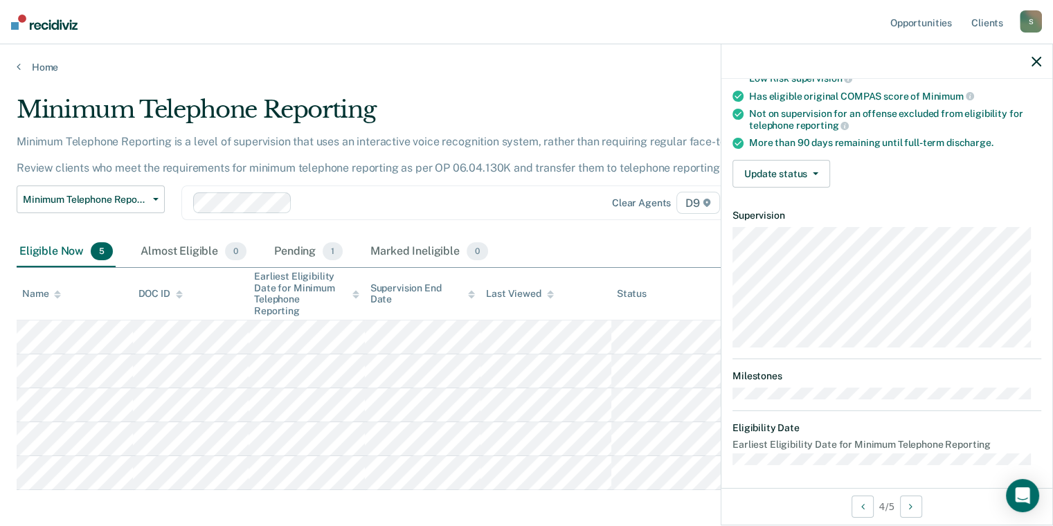
scroll to position [143, 0]
click at [808, 165] on button "Update status" at bounding box center [782, 173] width 98 height 28
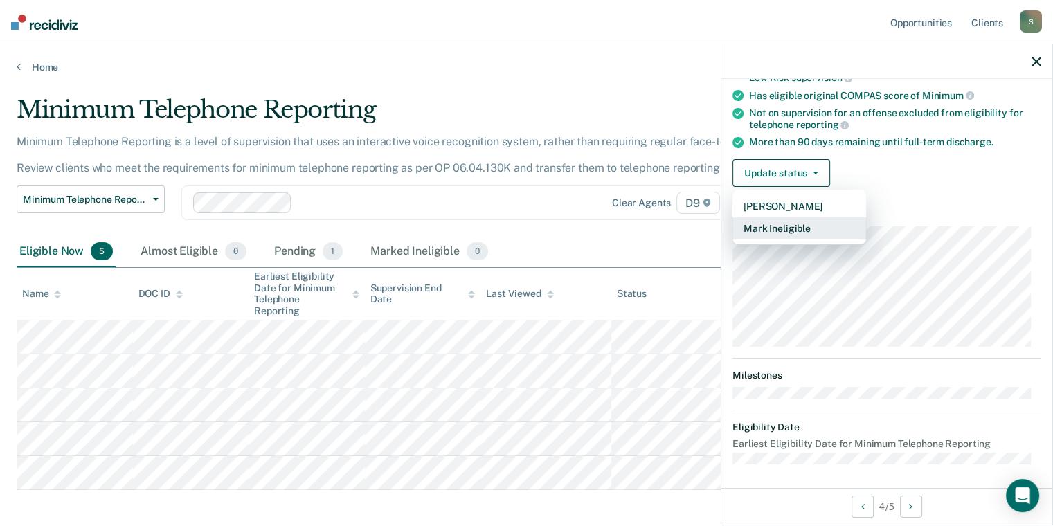
click at [821, 220] on button "Mark Ineligible" at bounding box center [800, 228] width 134 height 22
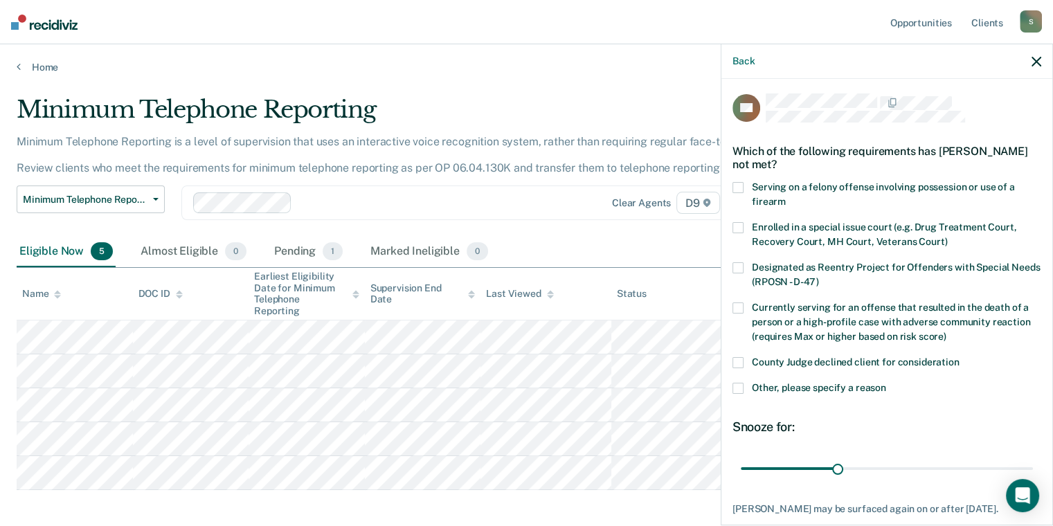
scroll to position [0, 0]
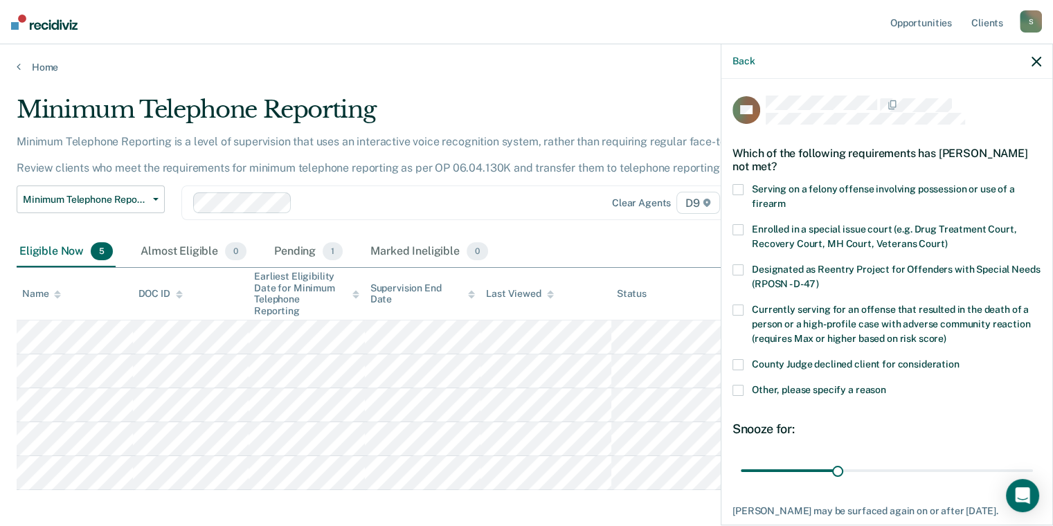
click at [859, 386] on span "Other, please specify a reason" at bounding box center [819, 389] width 134 height 11
click at [886, 385] on input "Other, please specify a reason" at bounding box center [886, 385] width 0 height 0
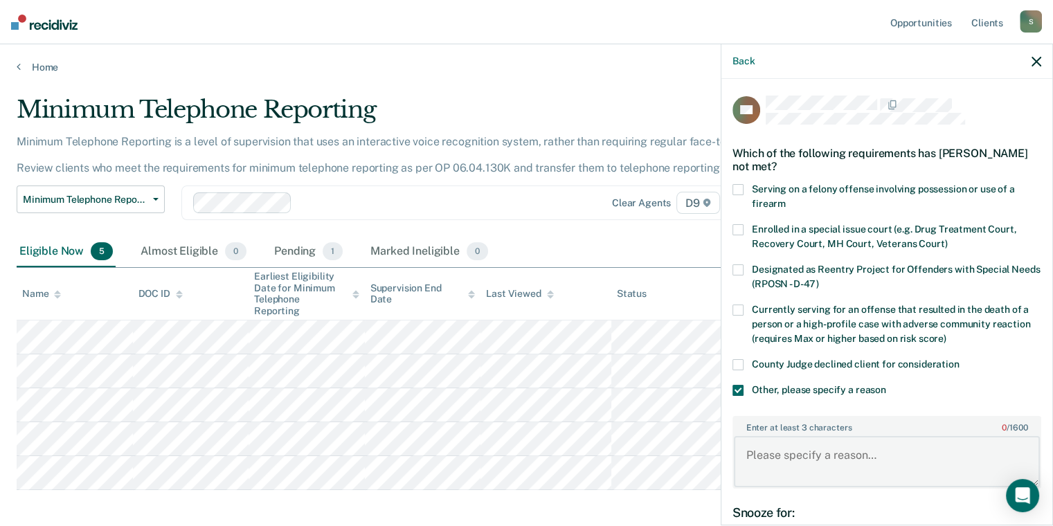
click at [875, 456] on textarea "Enter at least 3 characters 0 / 1600" at bounding box center [887, 461] width 306 height 51
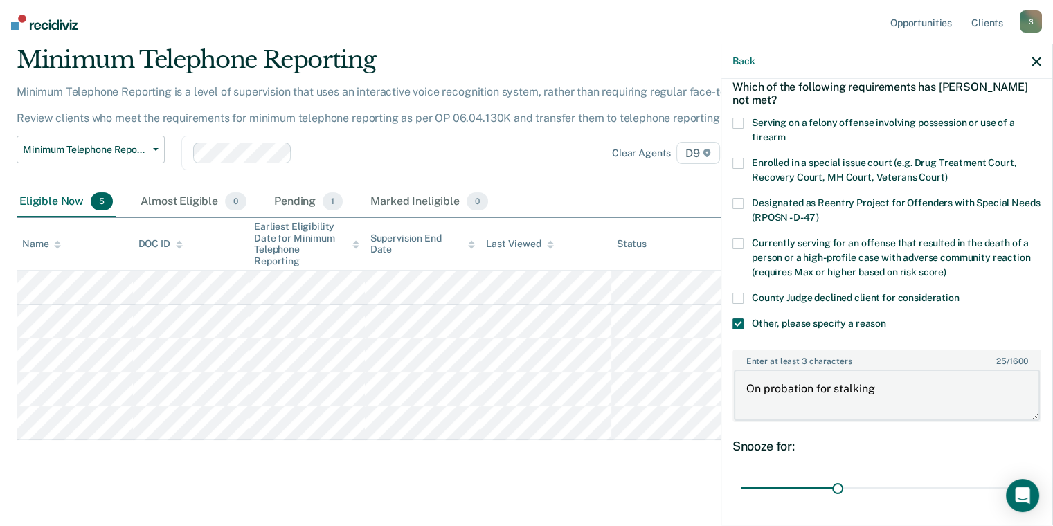
scroll to position [174, 0]
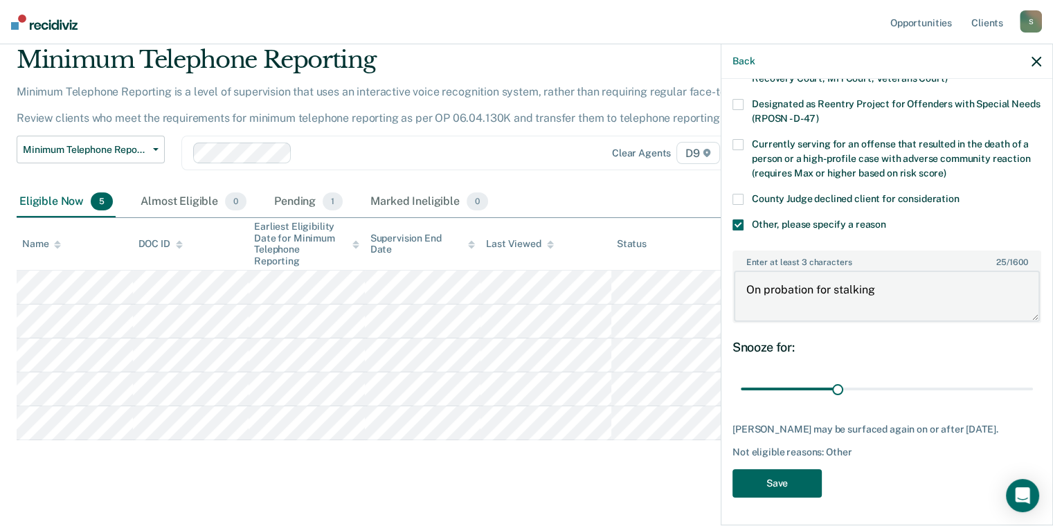
type textarea "On probation for stalking"
drag, startPoint x: 792, startPoint y: 476, endPoint x: 636, endPoint y: 440, distance: 160.1
click at [791, 476] on button "Save" at bounding box center [777, 483] width 89 height 28
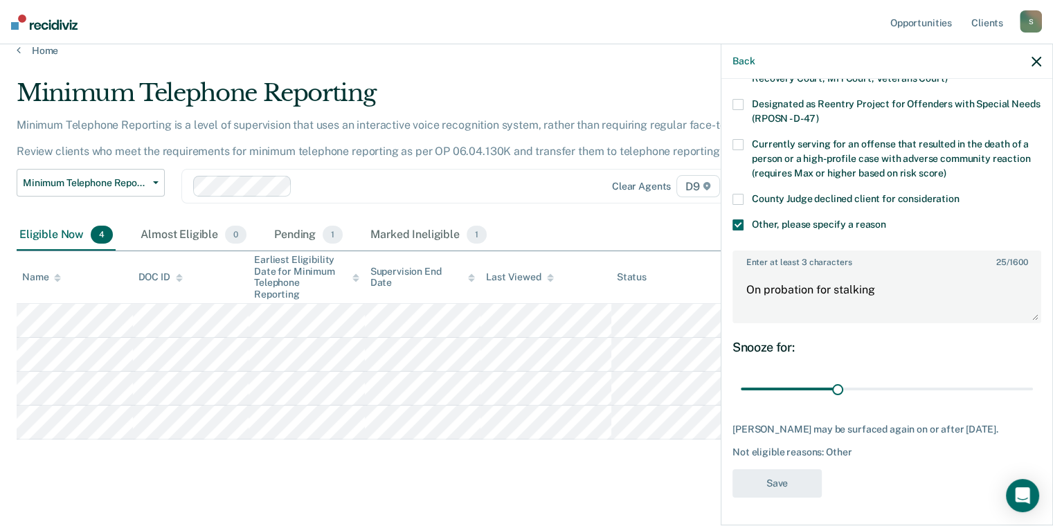
scroll to position [143, 0]
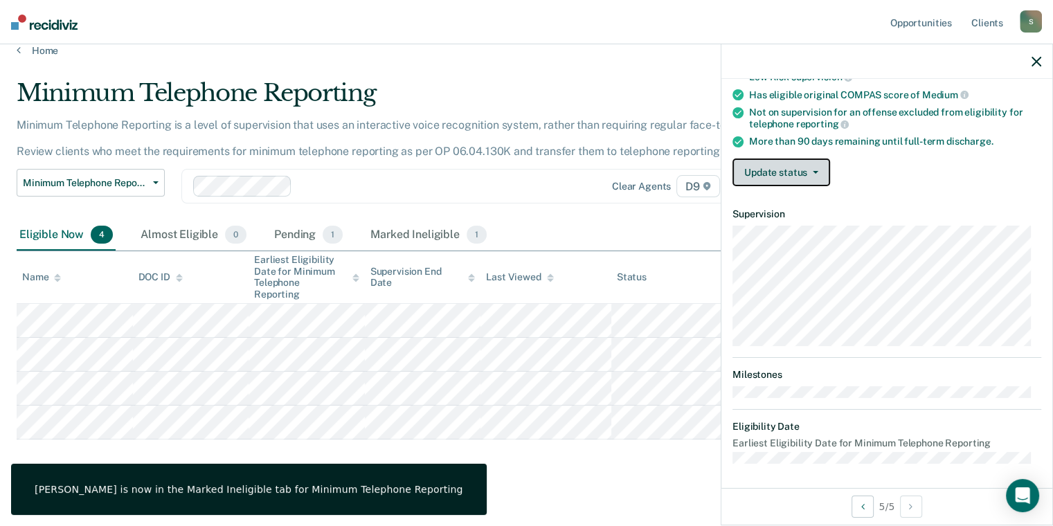
click at [780, 177] on button "Update status" at bounding box center [782, 173] width 98 height 28
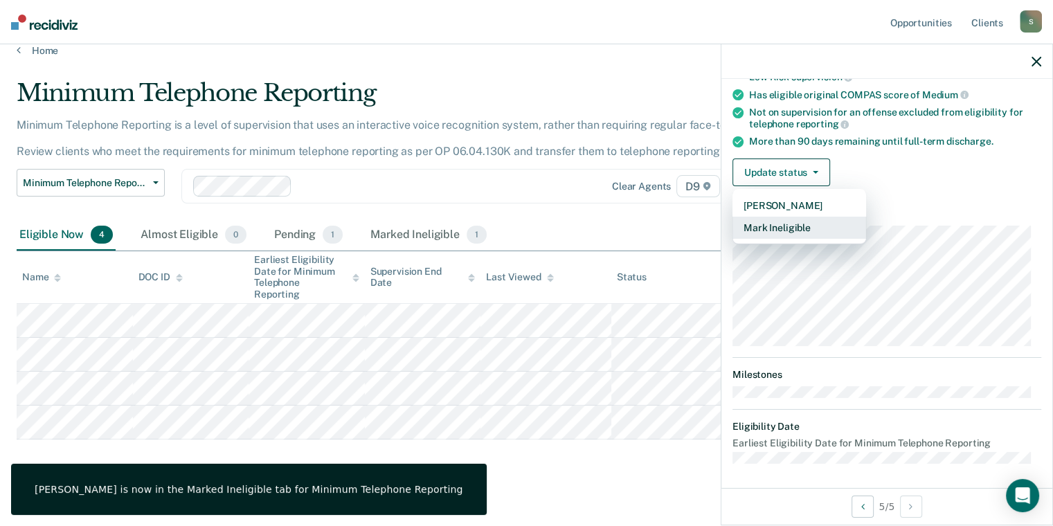
click at [789, 224] on button "Mark Ineligible" at bounding box center [800, 228] width 134 height 22
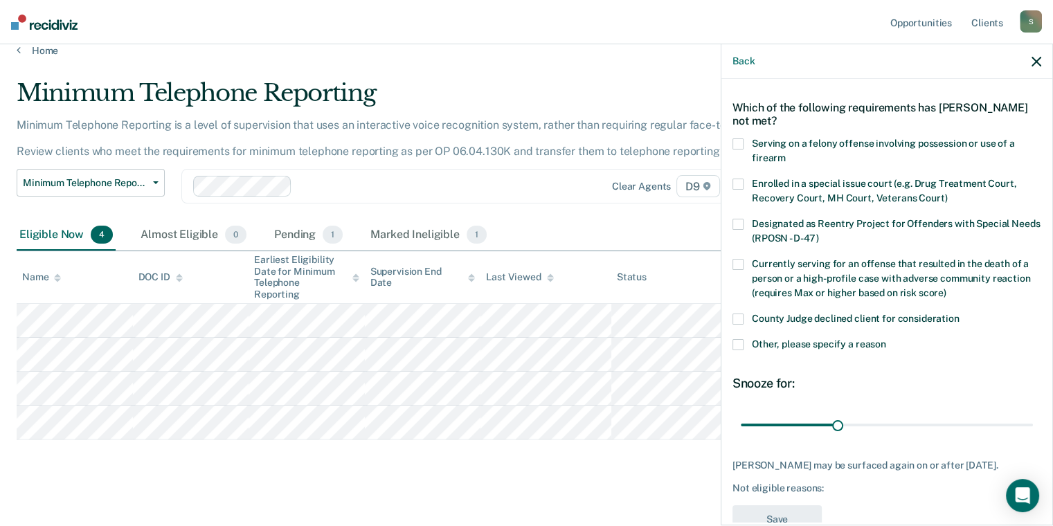
scroll to position [0, 0]
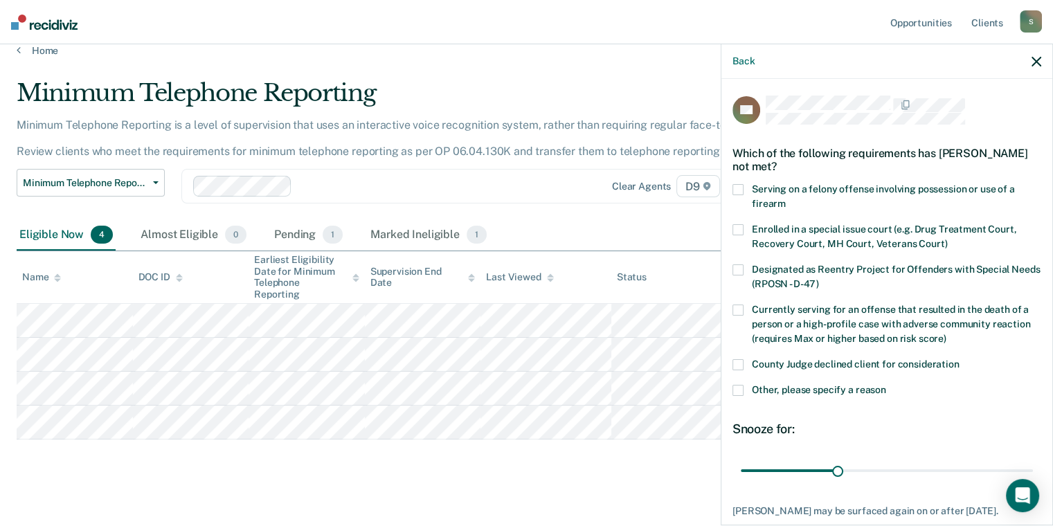
click at [800, 391] on span "Other, please specify a reason" at bounding box center [819, 389] width 134 height 11
click at [886, 385] on input "Other, please specify a reason" at bounding box center [886, 385] width 0 height 0
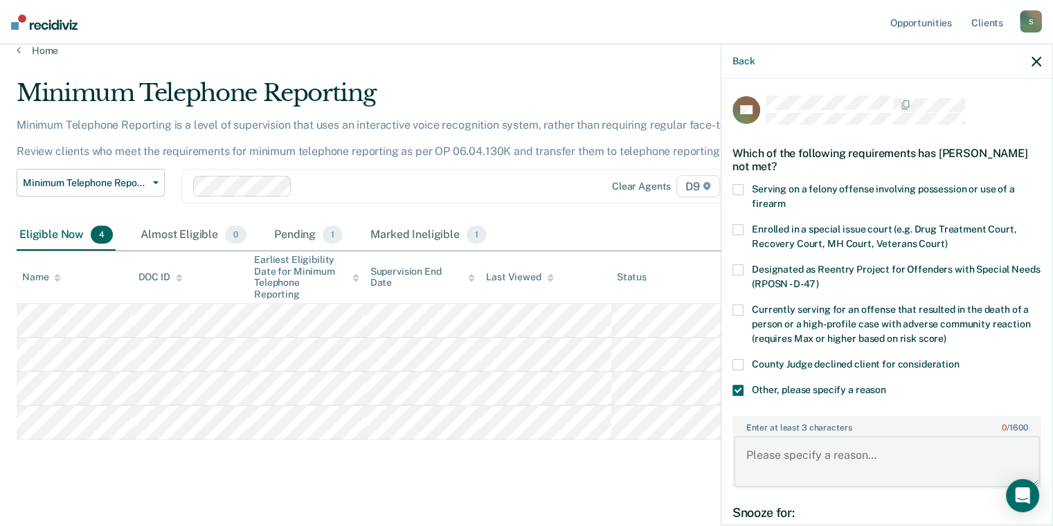
click at [799, 460] on textarea "Enter at least 3 characters 0 / 1600" at bounding box center [887, 461] width 306 height 51
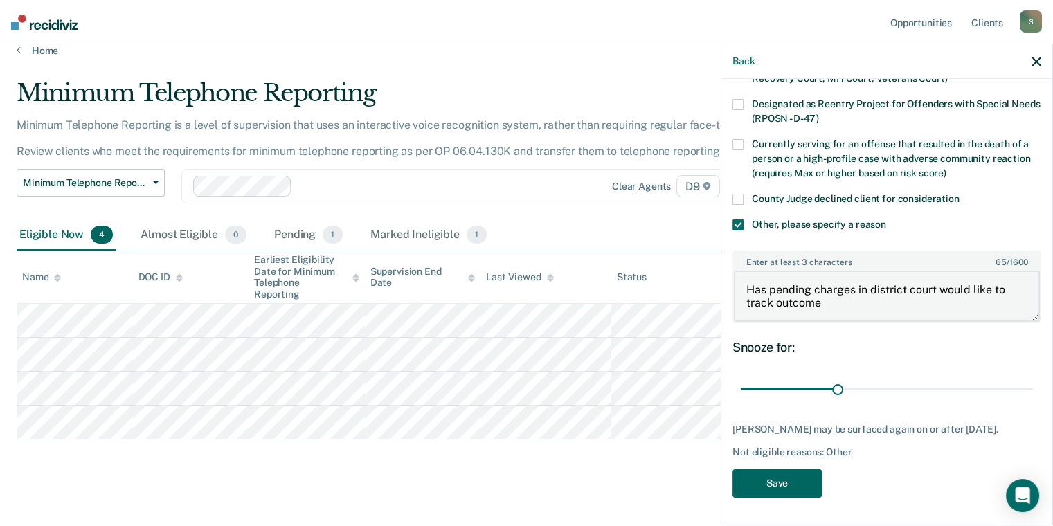
type textarea "Has pending charges in district court would like to track outcome"
click at [785, 482] on button "Save" at bounding box center [777, 483] width 89 height 28
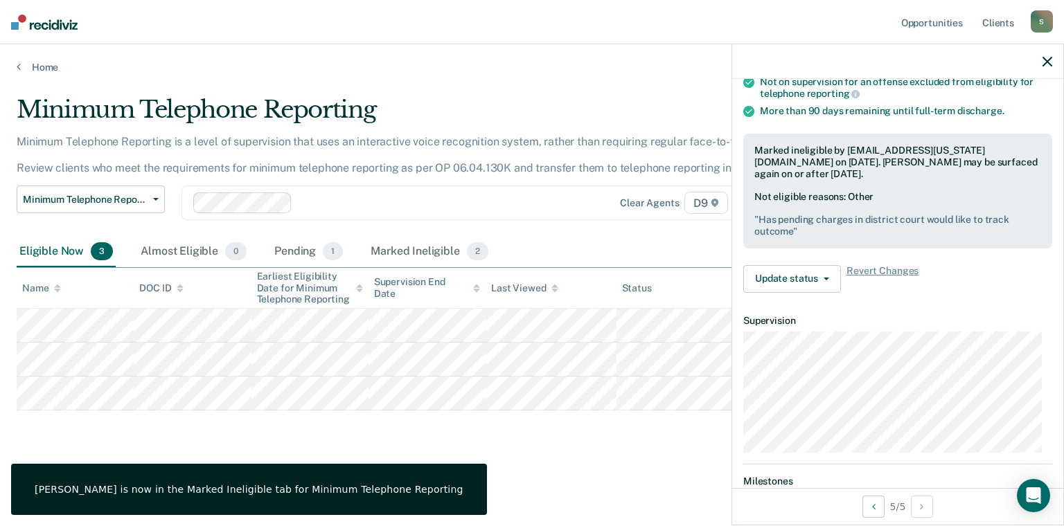
scroll to position [143, 0]
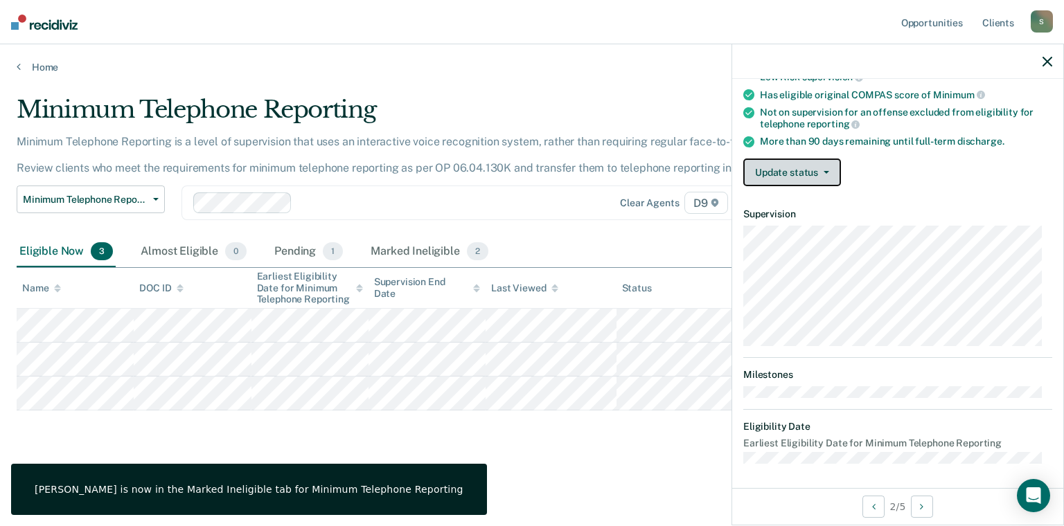
click at [795, 170] on button "Update status" at bounding box center [792, 173] width 98 height 28
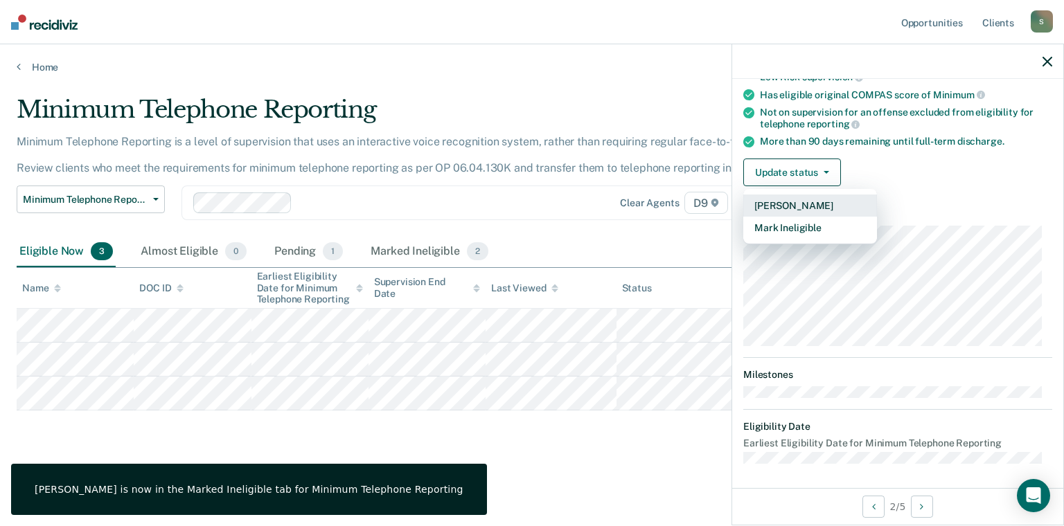
click at [809, 210] on button "[PERSON_NAME]" at bounding box center [810, 206] width 134 height 22
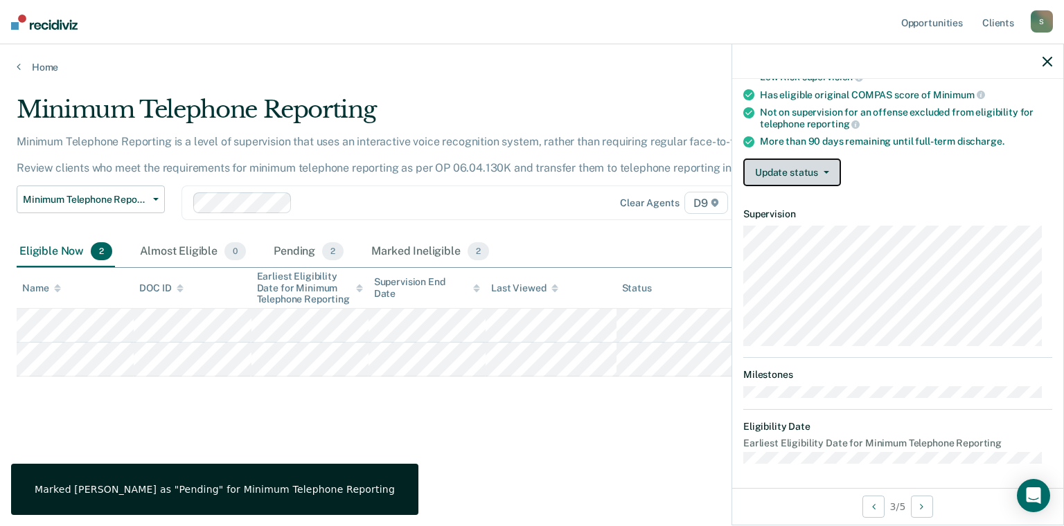
click at [766, 161] on button "Update status" at bounding box center [792, 173] width 98 height 28
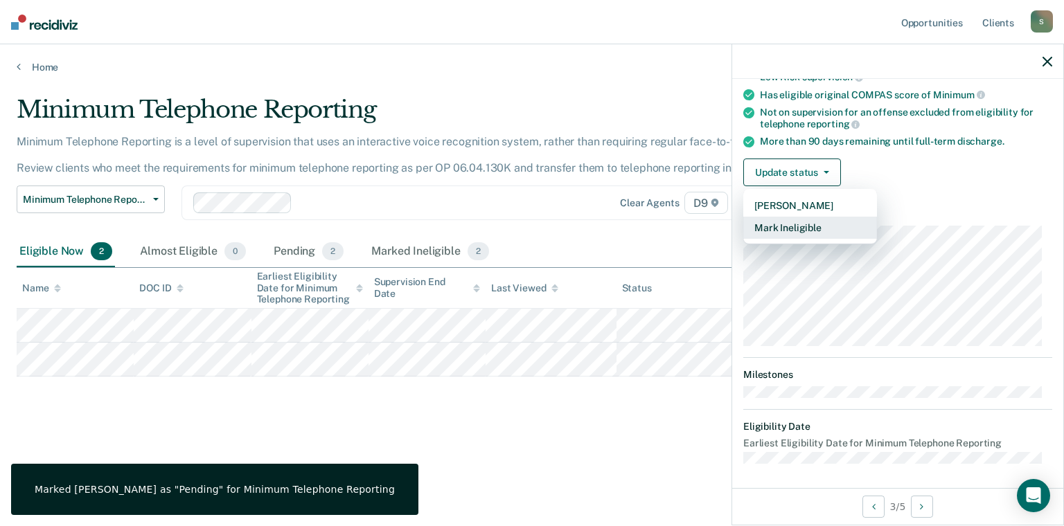
click at [798, 231] on button "Mark Ineligible" at bounding box center [810, 228] width 134 height 22
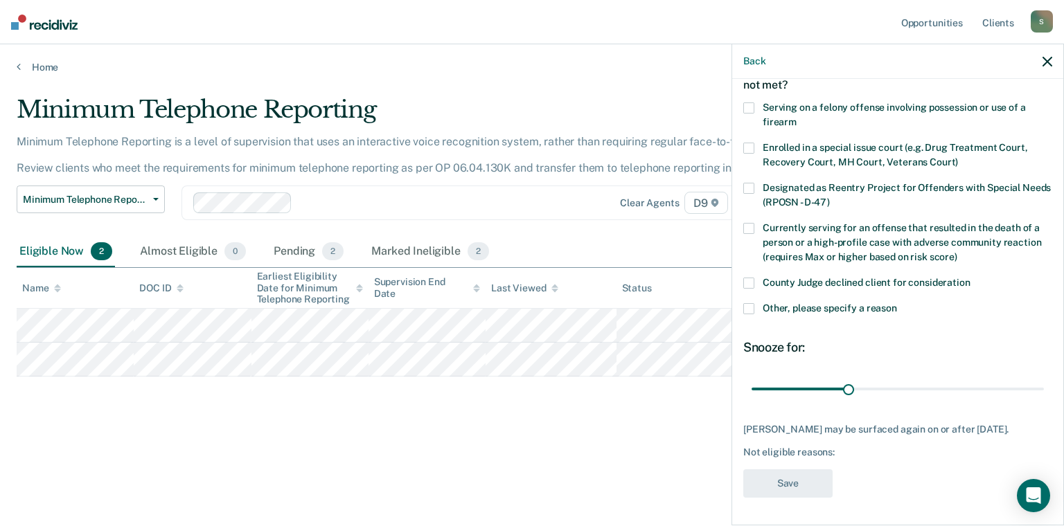
click at [808, 288] on div "County Judge declined client for consideration" at bounding box center [897, 291] width 309 height 26
click at [809, 303] on span "Other, please specify a reason" at bounding box center [829, 308] width 134 height 11
click at [897, 303] on input "Other, please specify a reason" at bounding box center [897, 303] width 0 height 0
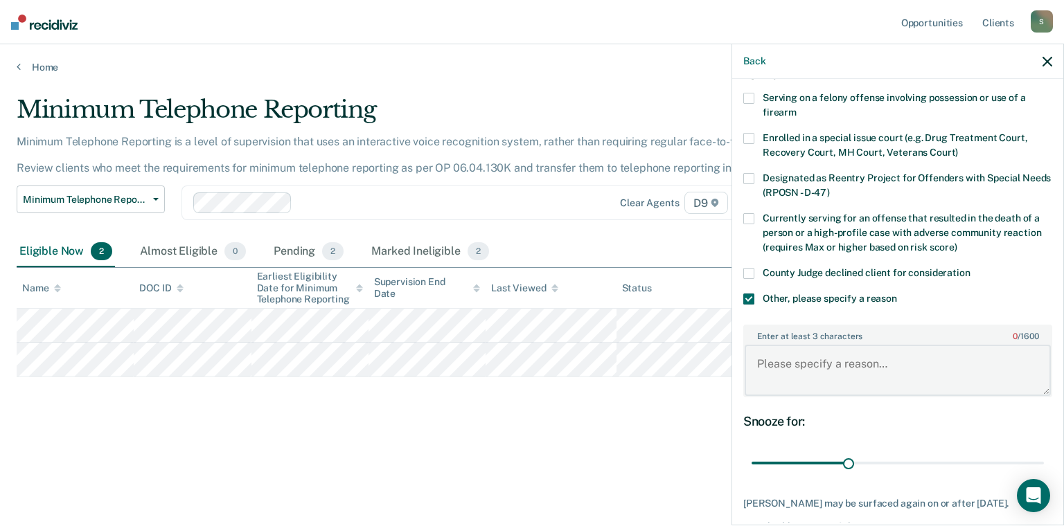
click at [830, 370] on textarea "Enter at least 3 characters 0 / 1600" at bounding box center [897, 370] width 306 height 51
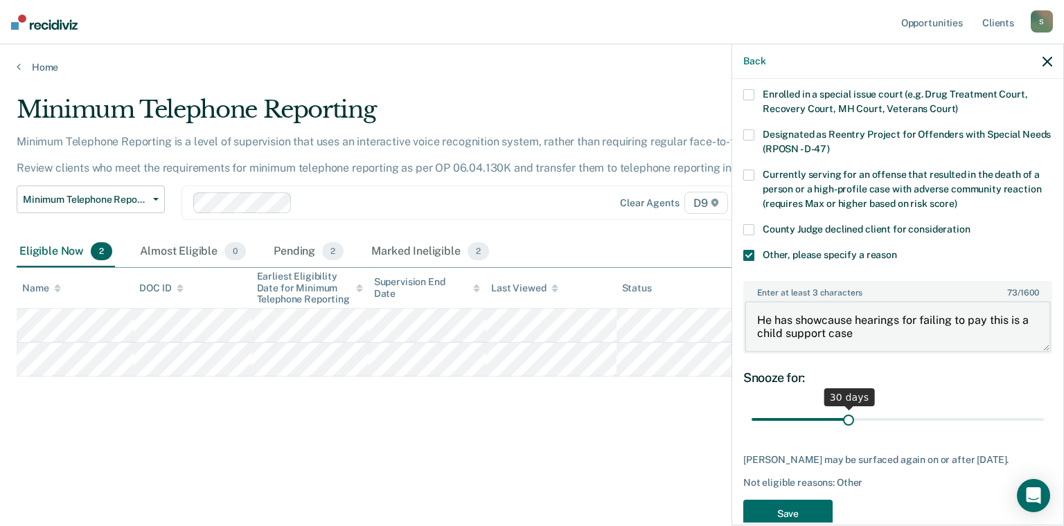
scroll to position [174, 0]
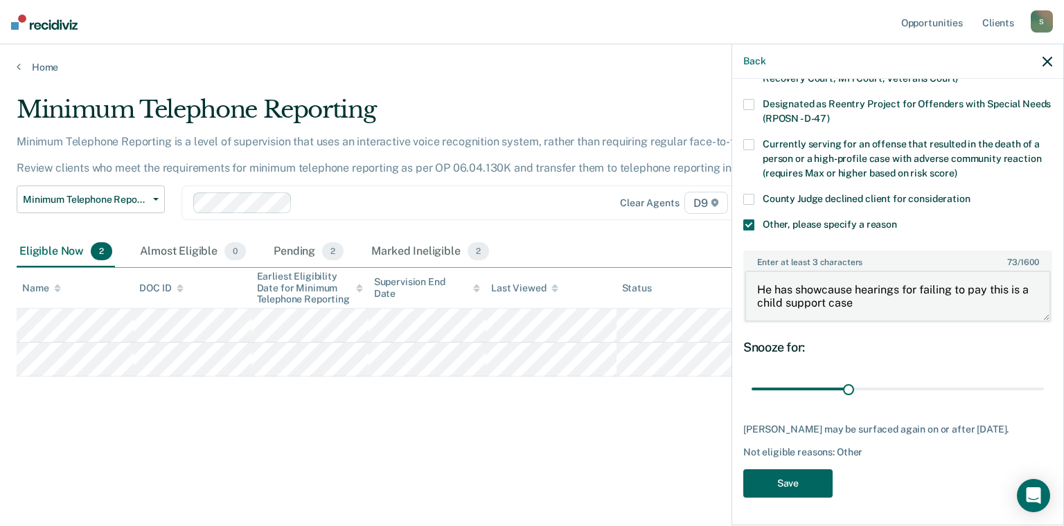
type textarea "He has showcause hearings for failing to pay this is a child support case"
click at [784, 485] on button "Save" at bounding box center [787, 483] width 89 height 28
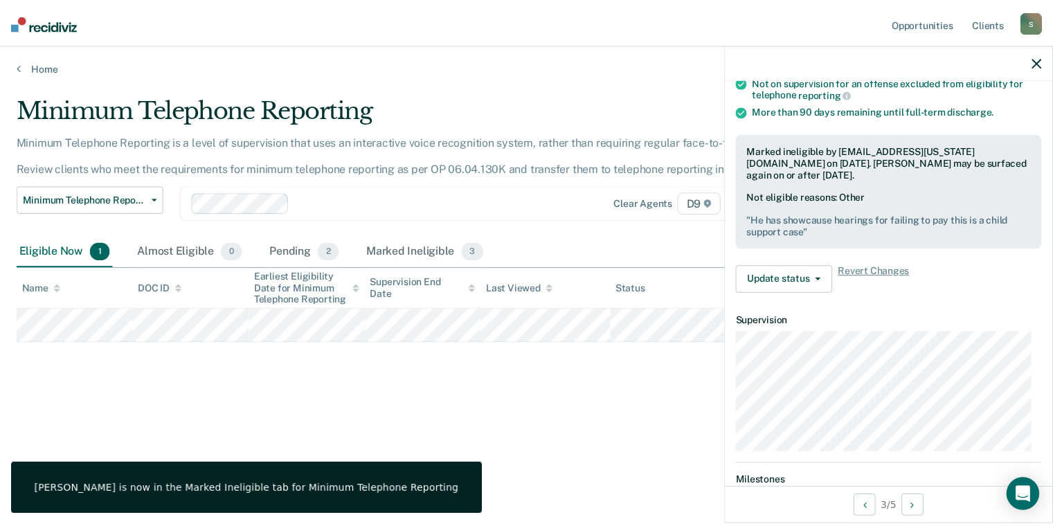
scroll to position [143, 0]
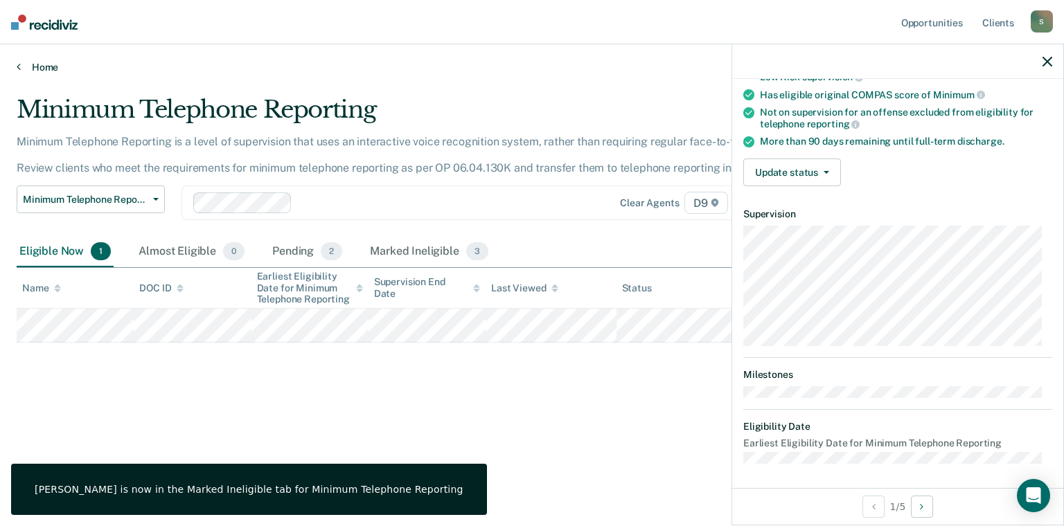
drag, startPoint x: 30, startPoint y: 53, endPoint x: 29, endPoint y: 64, distance: 11.1
click at [30, 53] on div "Home" at bounding box center [532, 58] width 1064 height 29
click at [29, 66] on link "Home" at bounding box center [532, 67] width 1030 height 12
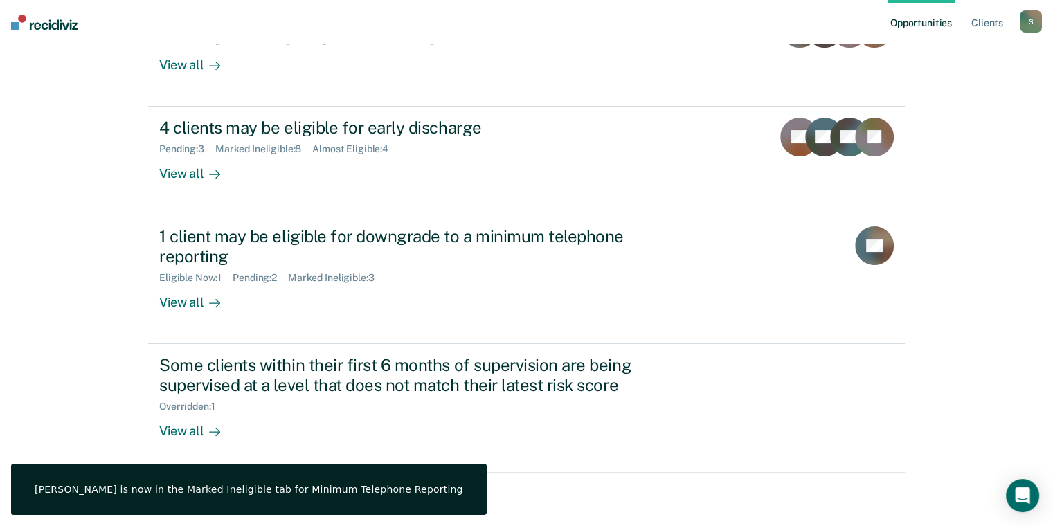
scroll to position [211, 0]
click at [102, 235] on div "Opportunities Client s [EMAIL_ADDRESS][US_STATE][DOMAIN_NAME] S Profile How it …" at bounding box center [526, 158] width 1053 height 739
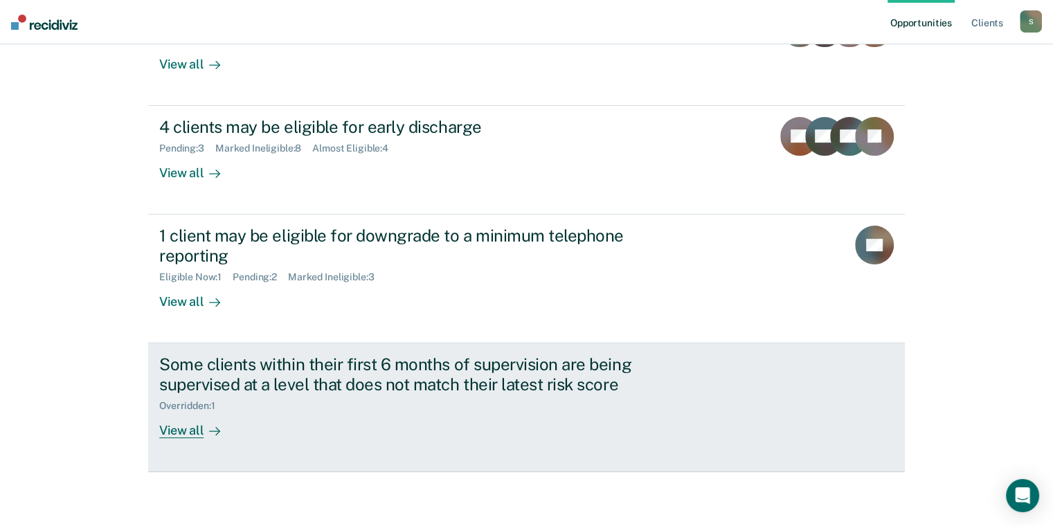
click at [321, 458] on link "Some clients within their first 6 months of supervision are being supervised at…" at bounding box center [526, 407] width 757 height 129
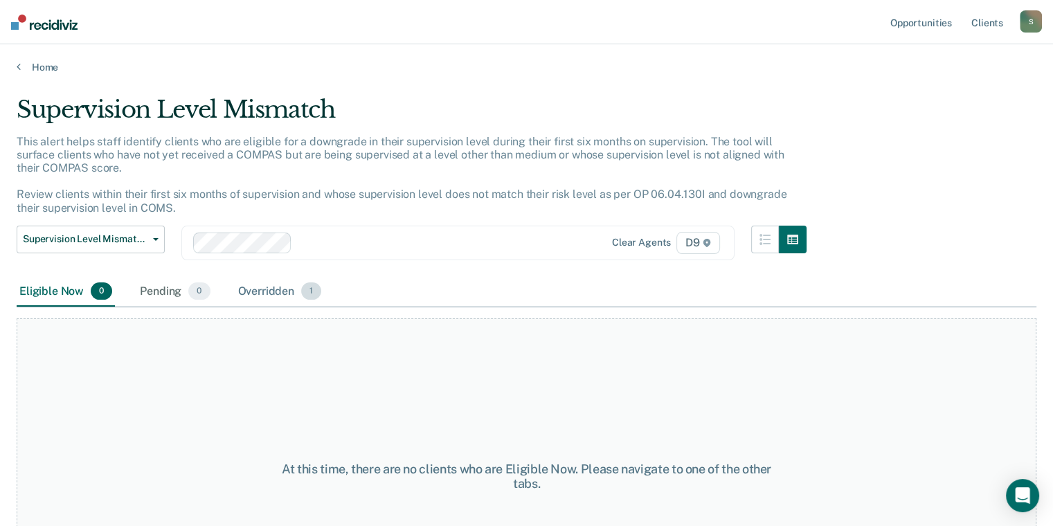
click at [286, 286] on div "Overridden 1" at bounding box center [279, 292] width 89 height 30
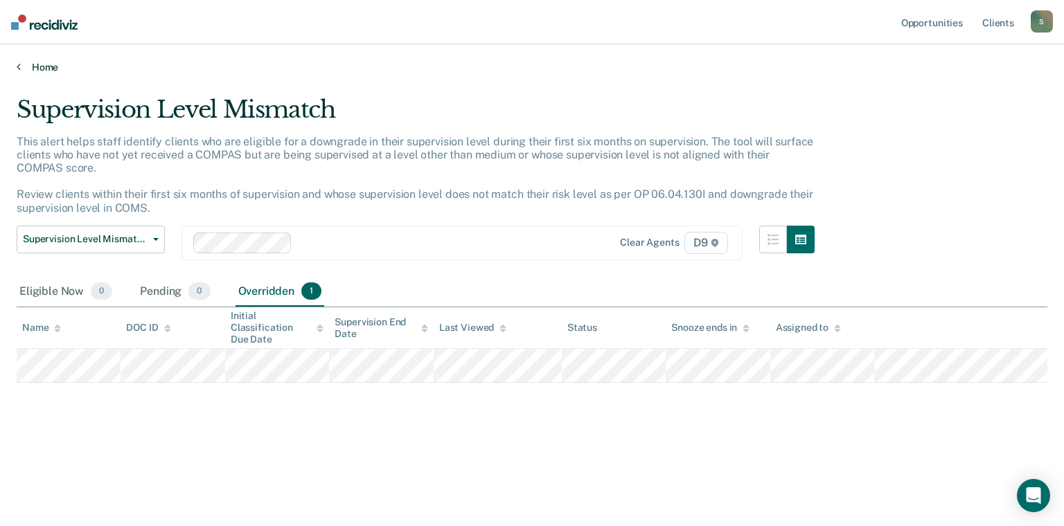
click at [28, 71] on link "Home" at bounding box center [532, 67] width 1030 height 12
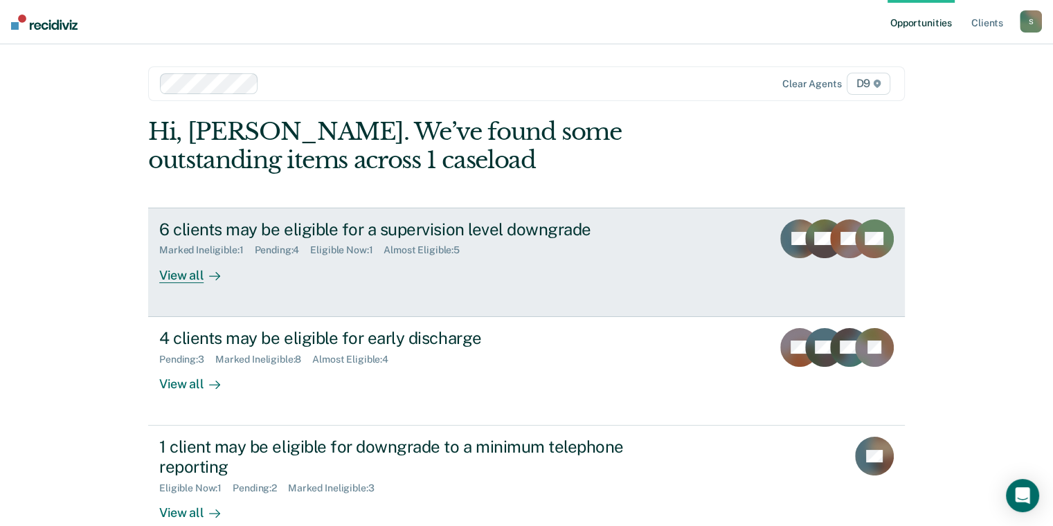
click at [496, 278] on div "6 clients may be eligible for a supervision level downgrade Marked Ineligible :…" at bounding box center [418, 251] width 519 height 64
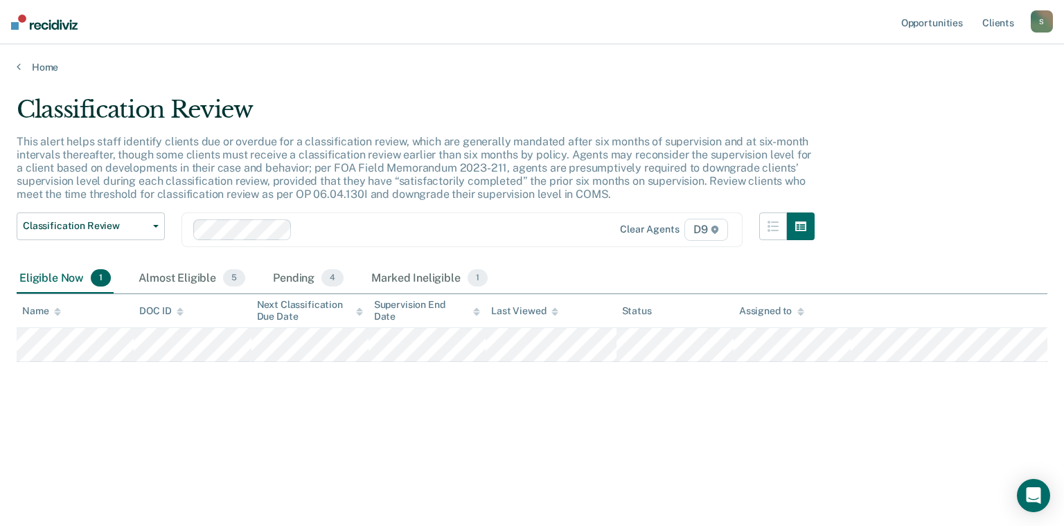
click at [27, 76] on main "Classification Review This alert helps staff identify clients due or overdue fo…" at bounding box center [532, 297] width 1064 height 449
click at [39, 60] on div "Home" at bounding box center [532, 58] width 1064 height 29
click at [39, 64] on link "Home" at bounding box center [532, 67] width 1030 height 12
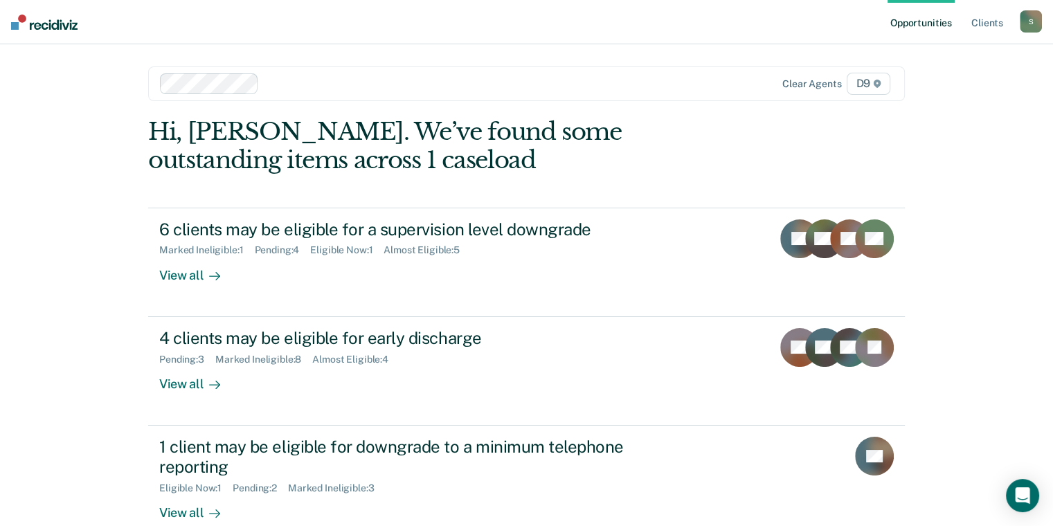
click at [80, 154] on div "Opportunities Client s [EMAIL_ADDRESS][US_STATE][DOMAIN_NAME] S Profile How it …" at bounding box center [526, 369] width 1053 height 739
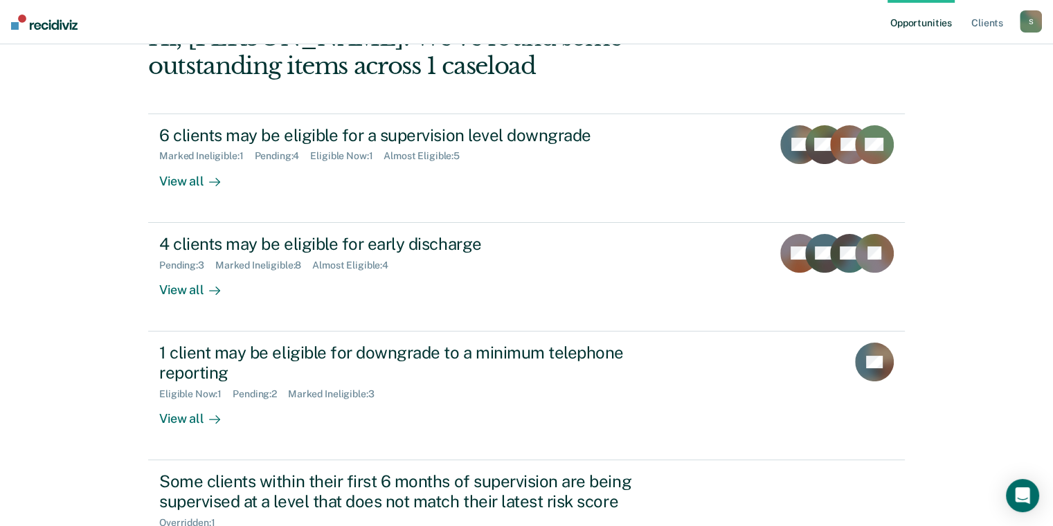
scroll to position [208, 0]
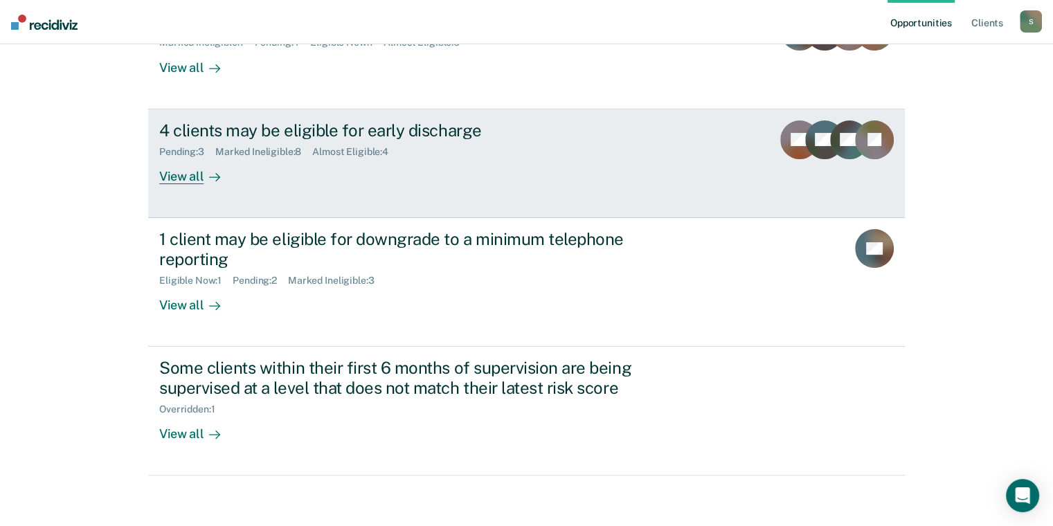
click at [170, 197] on link "4 clients may be eligible for early discharge Pending : 3 Marked Ineligible : 8…" at bounding box center [526, 163] width 757 height 109
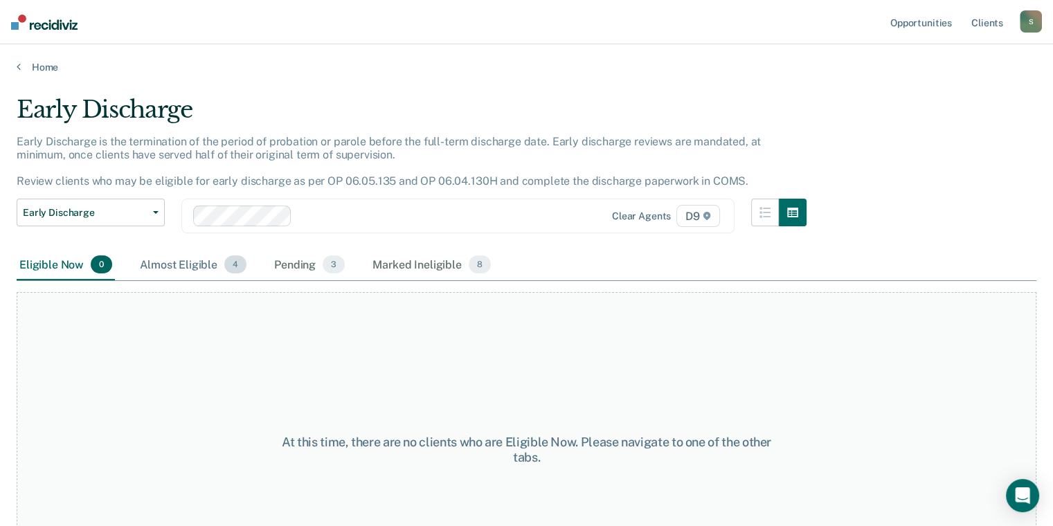
click at [189, 274] on div "Almost Eligible 4" at bounding box center [193, 265] width 112 height 30
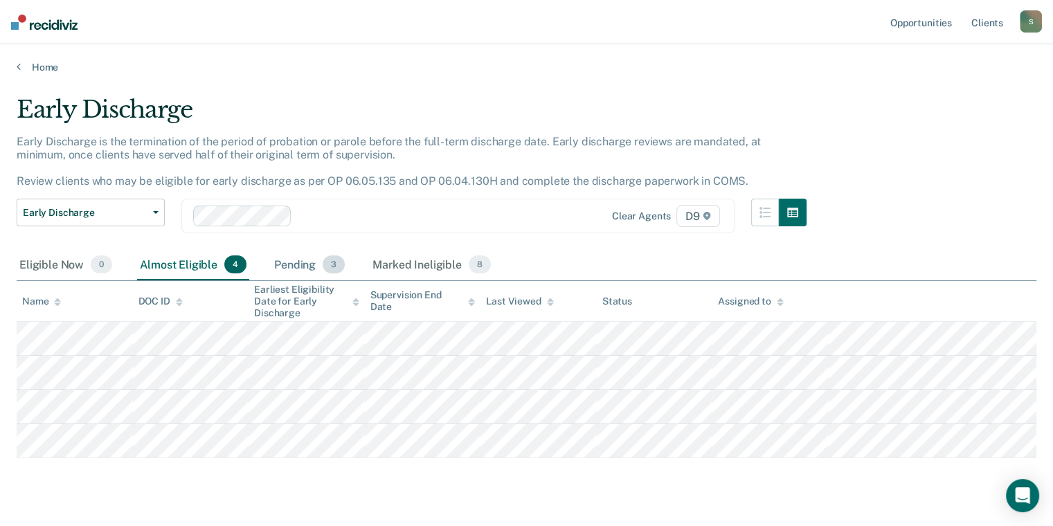
click at [292, 250] on div "Pending 3" at bounding box center [309, 265] width 76 height 30
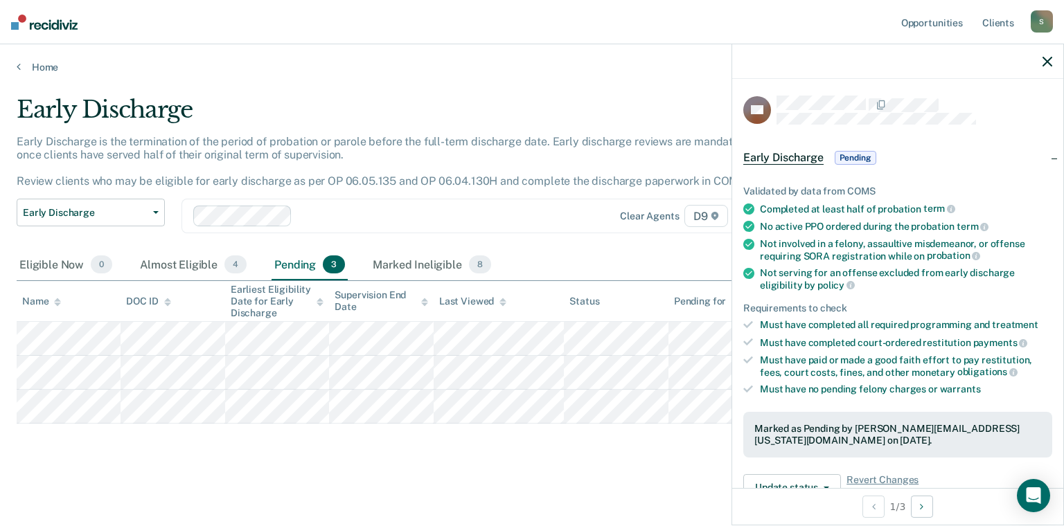
scroll to position [277, 0]
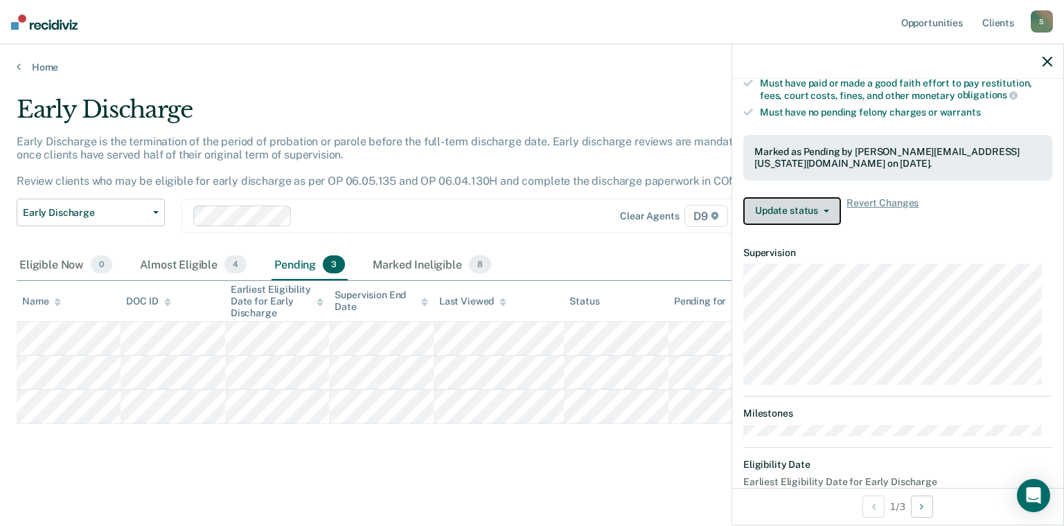
click at [804, 213] on button "Update status" at bounding box center [792, 211] width 98 height 28
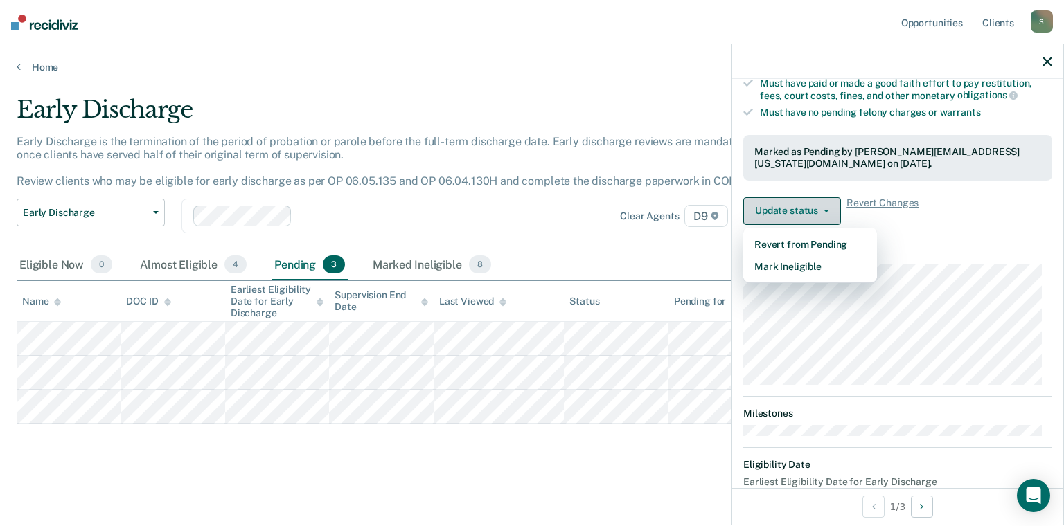
click at [803, 213] on button "Update status" at bounding box center [792, 211] width 98 height 28
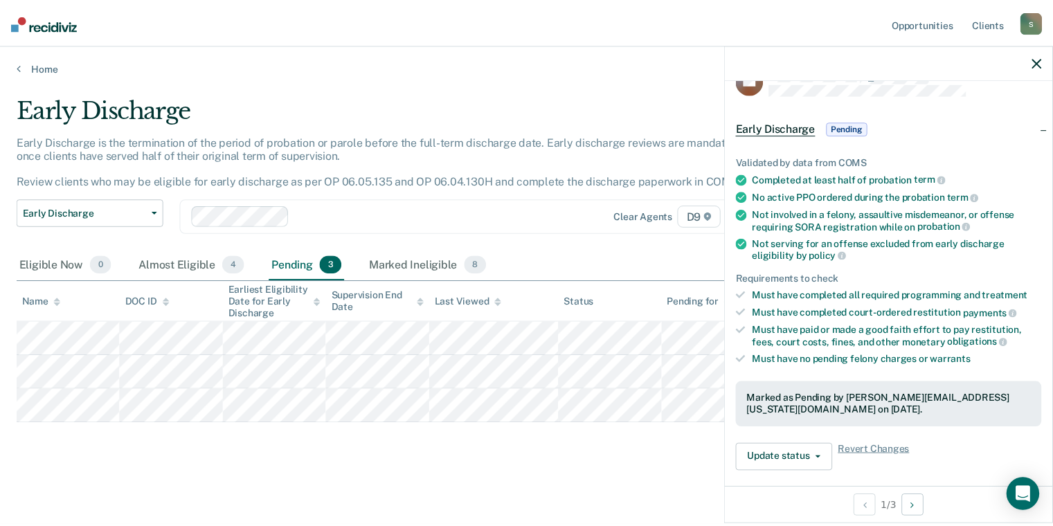
scroll to position [0, 0]
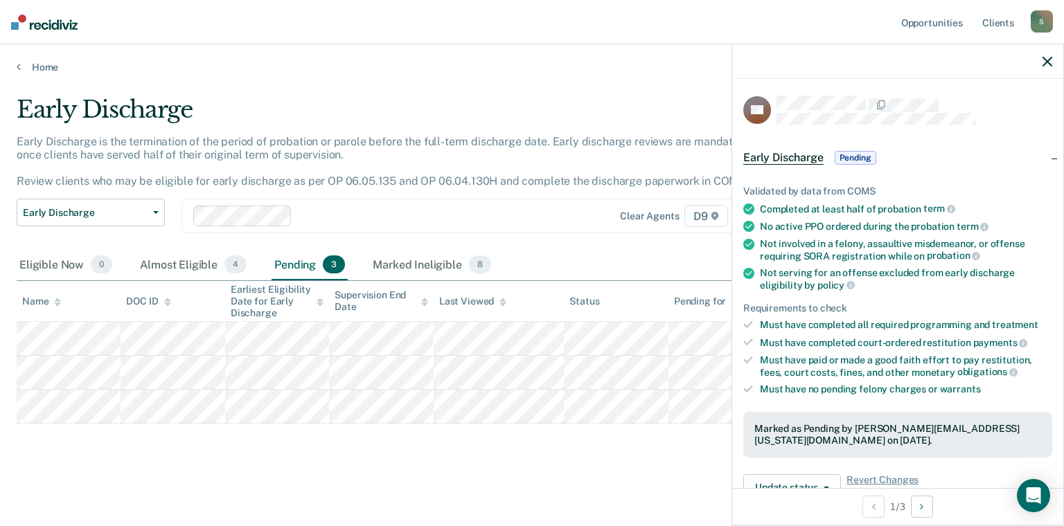
click at [561, 181] on p "Early Discharge is the termination of the period of probation or parole before …" at bounding box center [415, 161] width 796 height 53
click at [391, 263] on div "Marked Ineligible 8" at bounding box center [432, 265] width 124 height 30
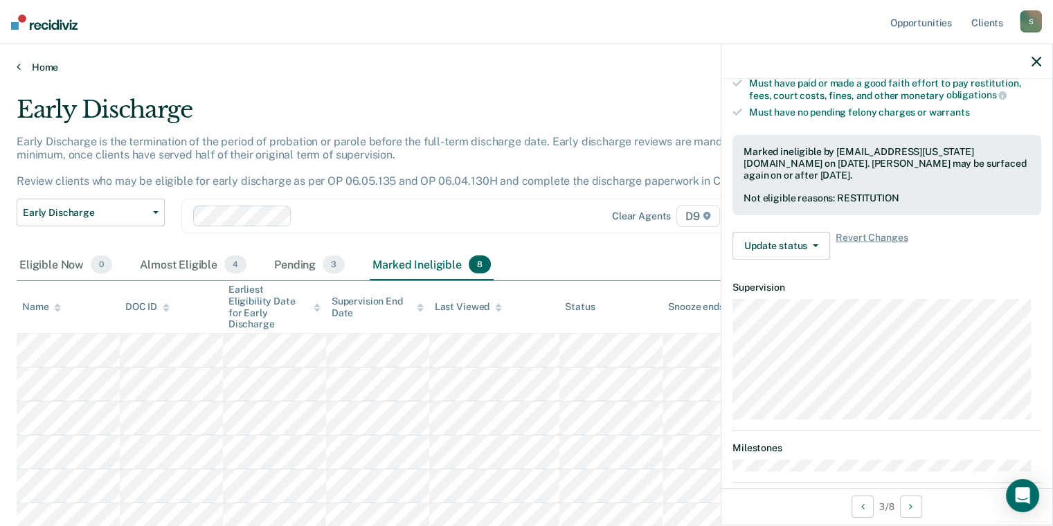
click at [18, 66] on icon at bounding box center [19, 66] width 4 height 11
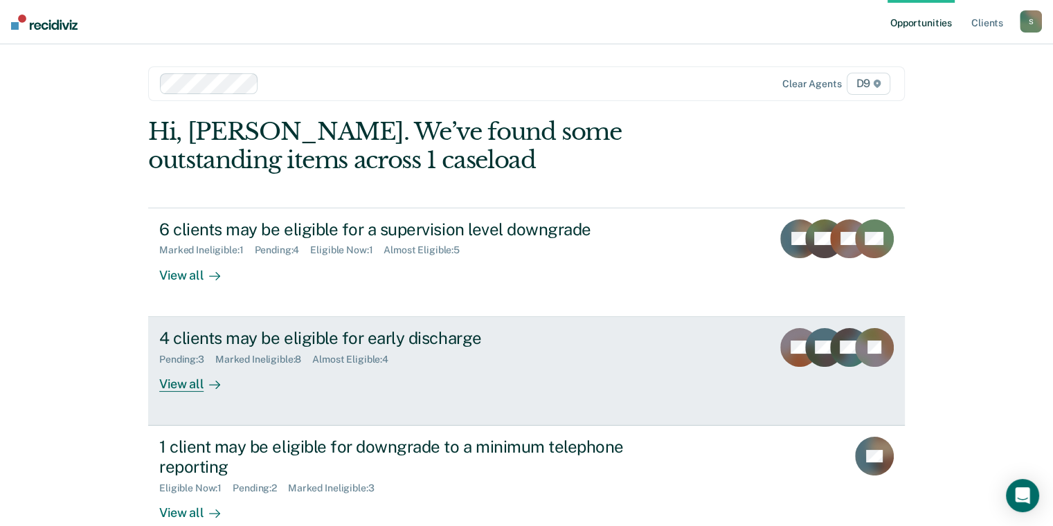
click at [353, 342] on div "4 clients may be eligible for early discharge" at bounding box center [402, 338] width 486 height 20
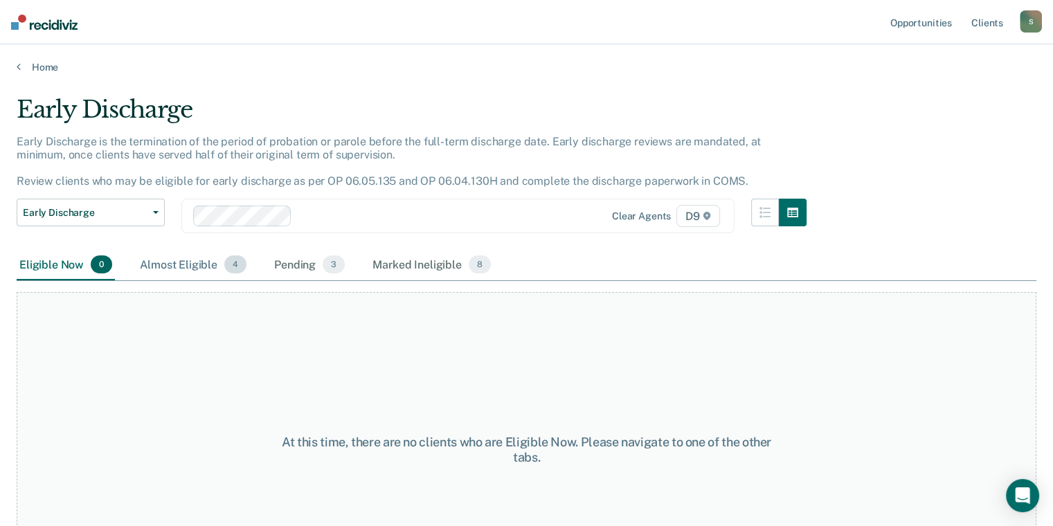
click at [213, 272] on div "Almost Eligible 4" at bounding box center [193, 265] width 112 height 30
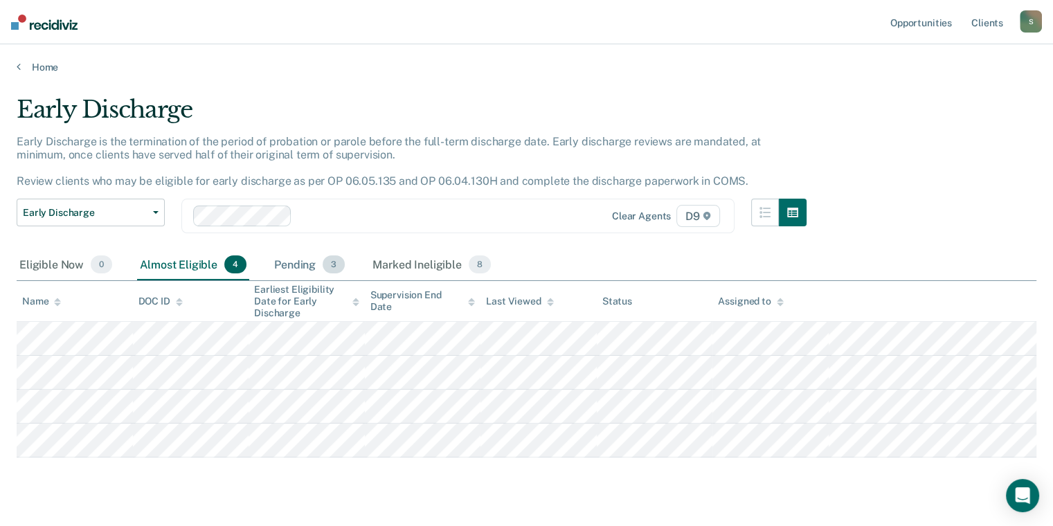
click at [323, 261] on span "3" at bounding box center [334, 264] width 22 height 18
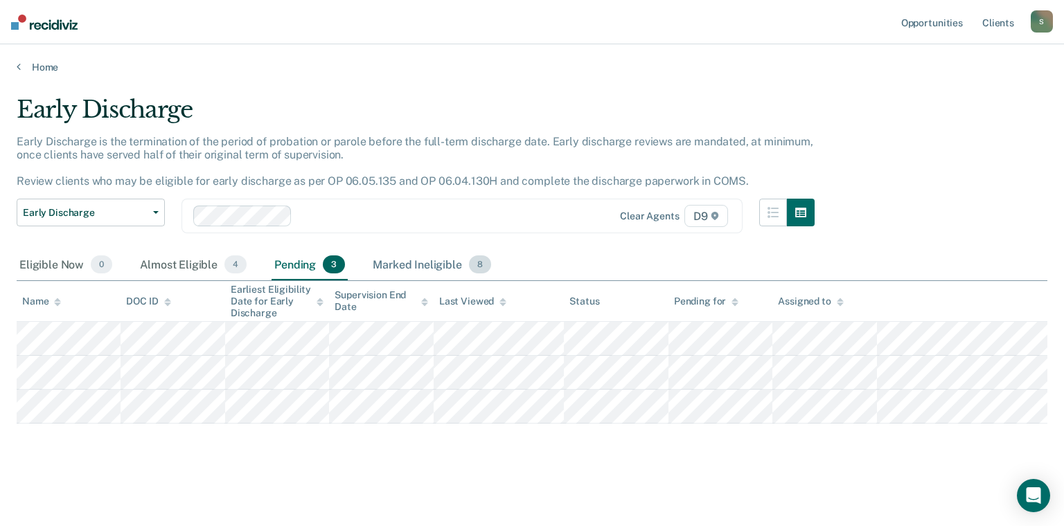
click at [391, 270] on div "Marked Ineligible 8" at bounding box center [432, 265] width 124 height 30
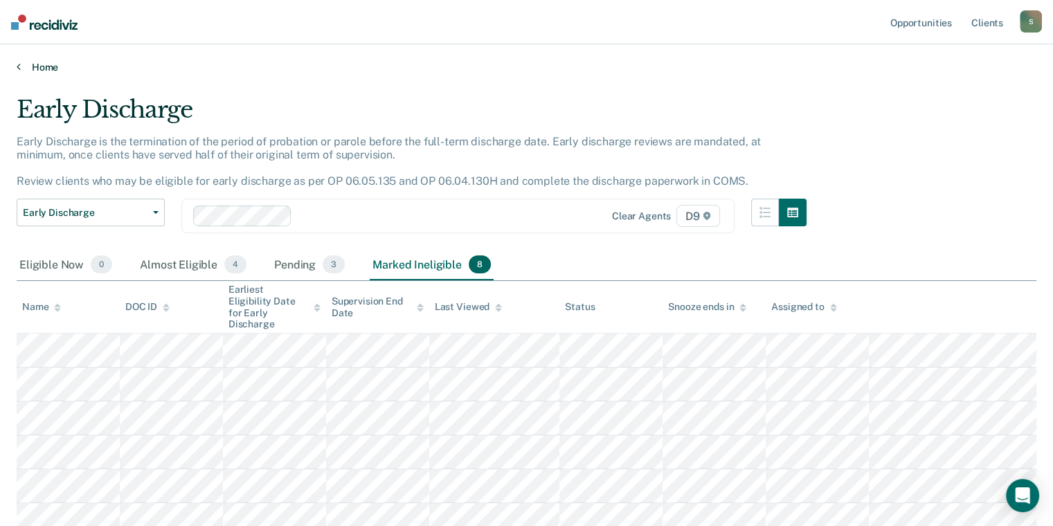
click at [58, 64] on link "Home" at bounding box center [527, 67] width 1020 height 12
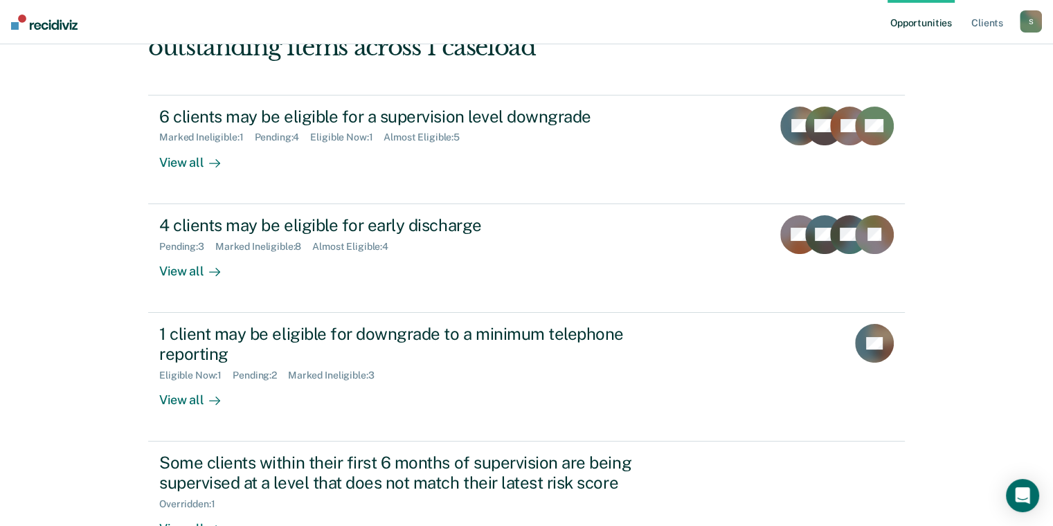
scroll to position [211, 0]
